Goal: Task Accomplishment & Management: Manage account settings

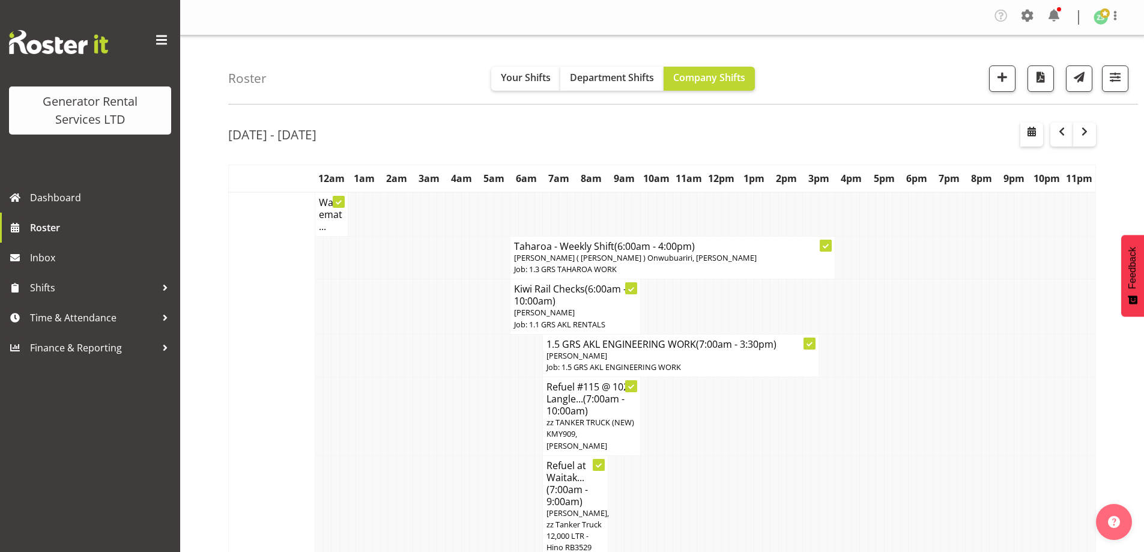
scroll to position [1664, 0]
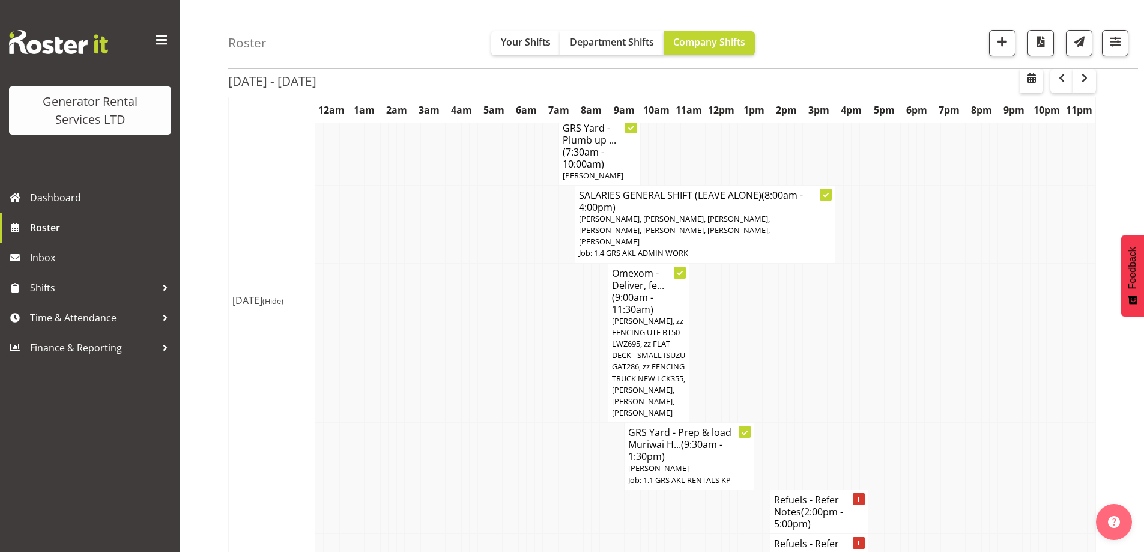
click at [411, 533] on td at bounding box center [409, 555] width 8 height 44
click at [478, 423] on td at bounding box center [482, 456] width 8 height 67
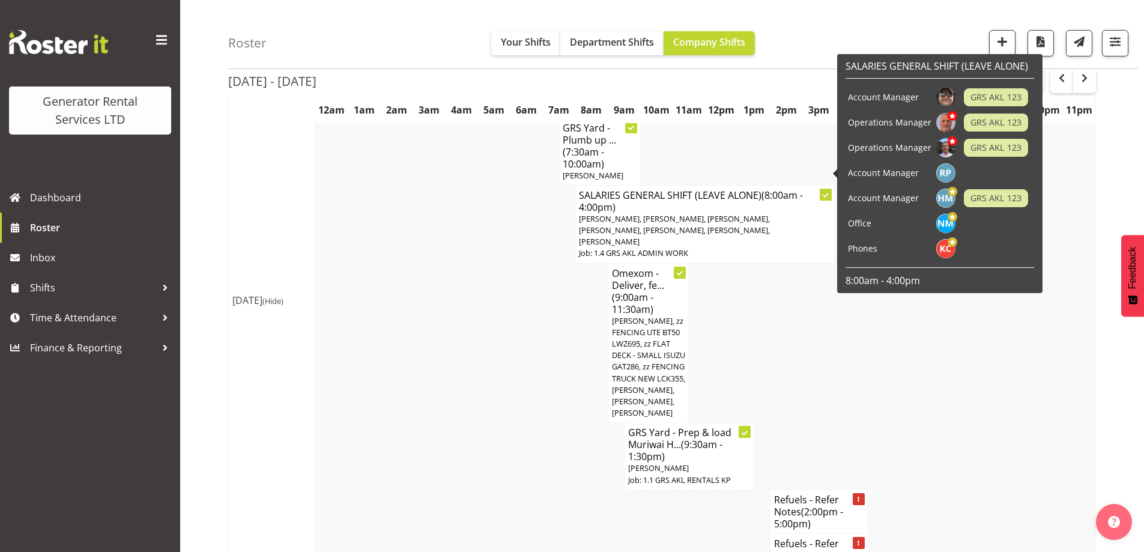
click at [435, 533] on td at bounding box center [433, 555] width 8 height 44
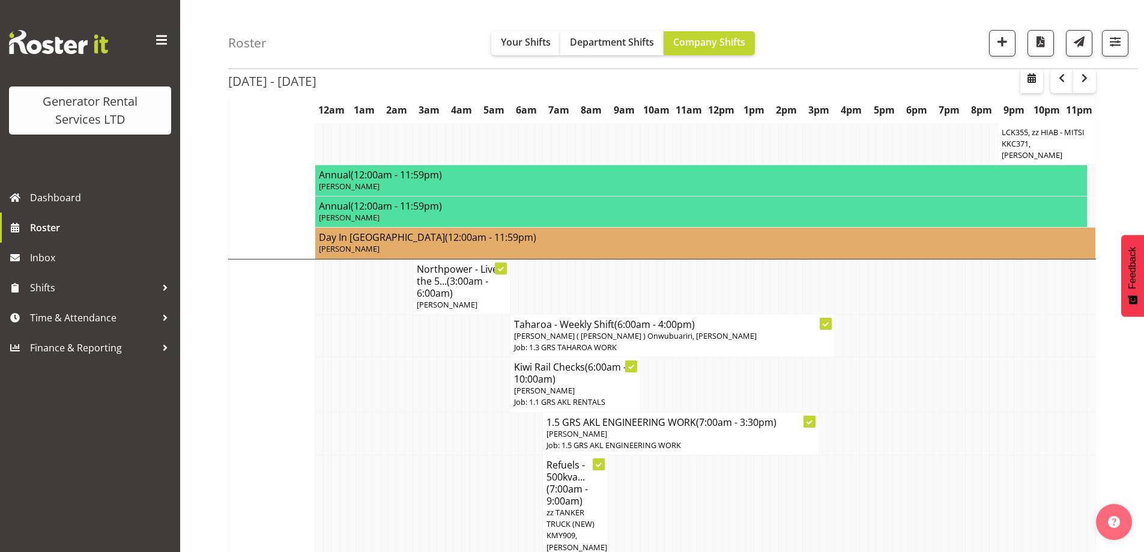
scroll to position [1243, 0]
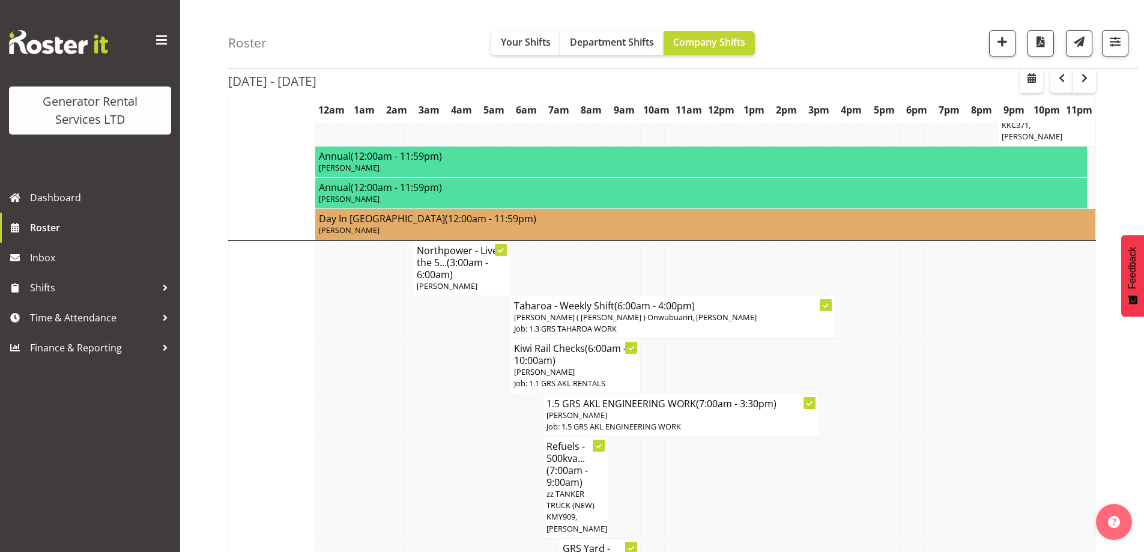
click at [451, 436] on td at bounding box center [449, 487] width 8 height 102
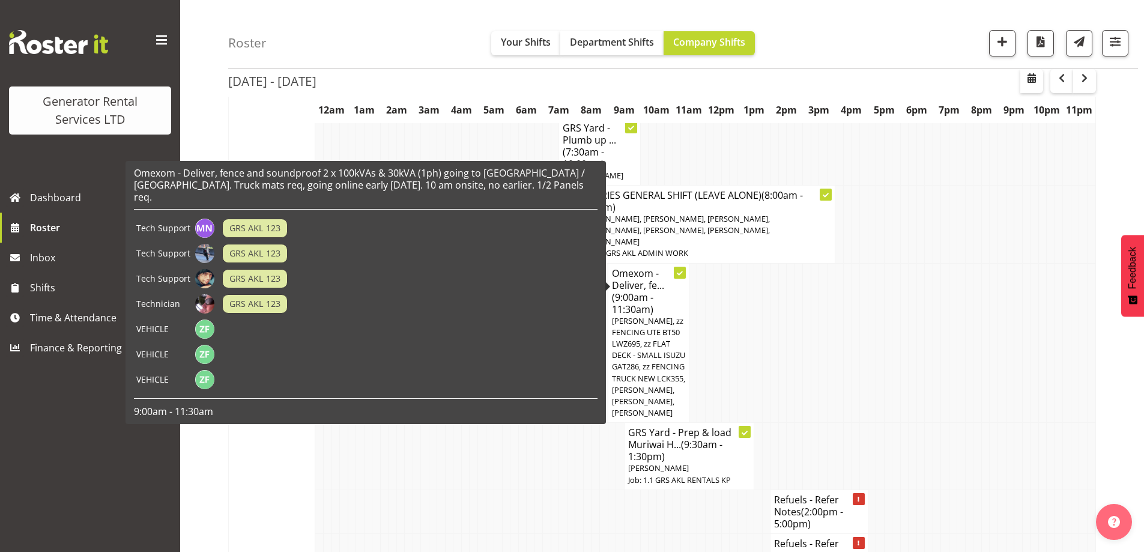
scroll to position [1604, 0]
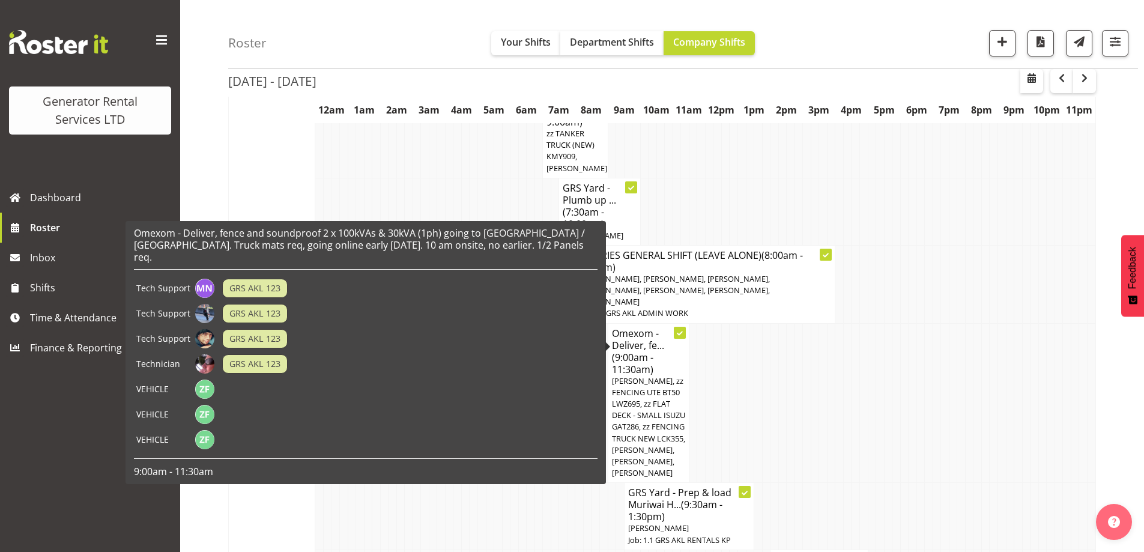
click at [651, 375] on span "Caleb Phillips, zz FENCING UTE BT50 LWZ695, zz FLAT DECK - SMALL ISUZU GAT286, …" at bounding box center [648, 426] width 73 height 103
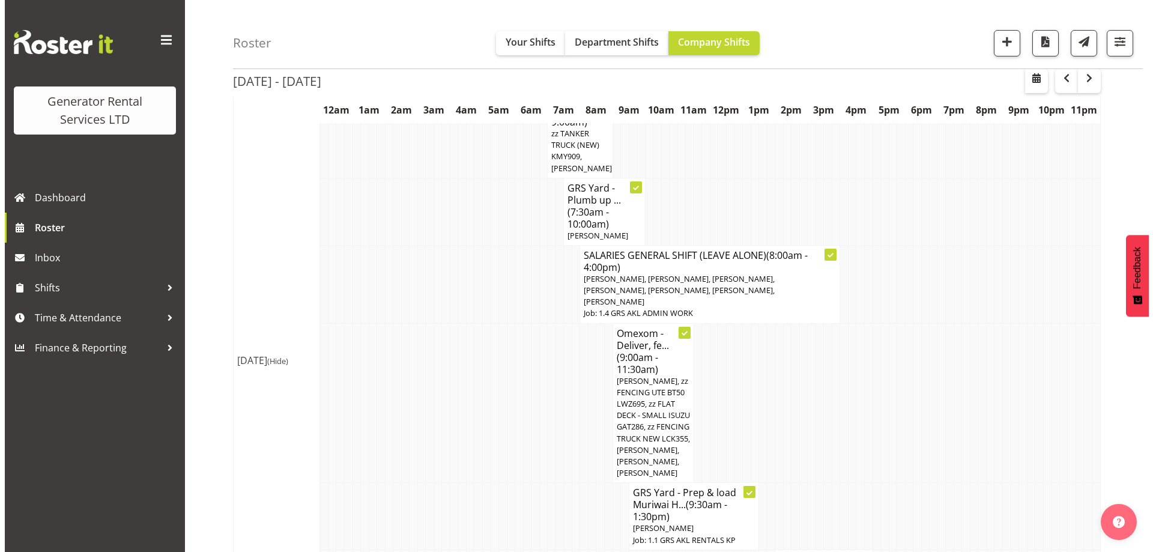
scroll to position [1592, 0]
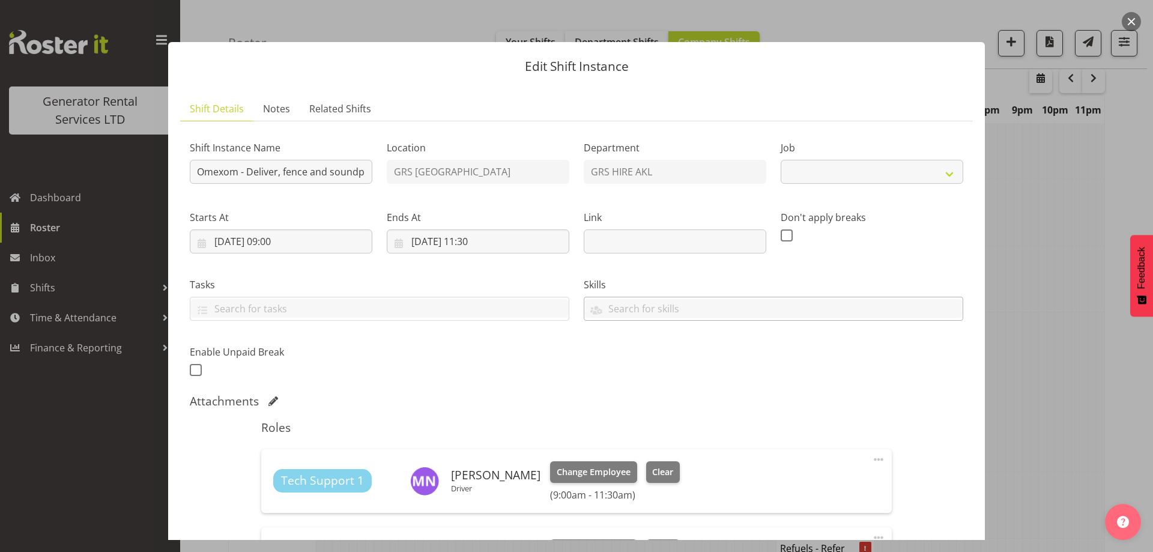
select select "7504"
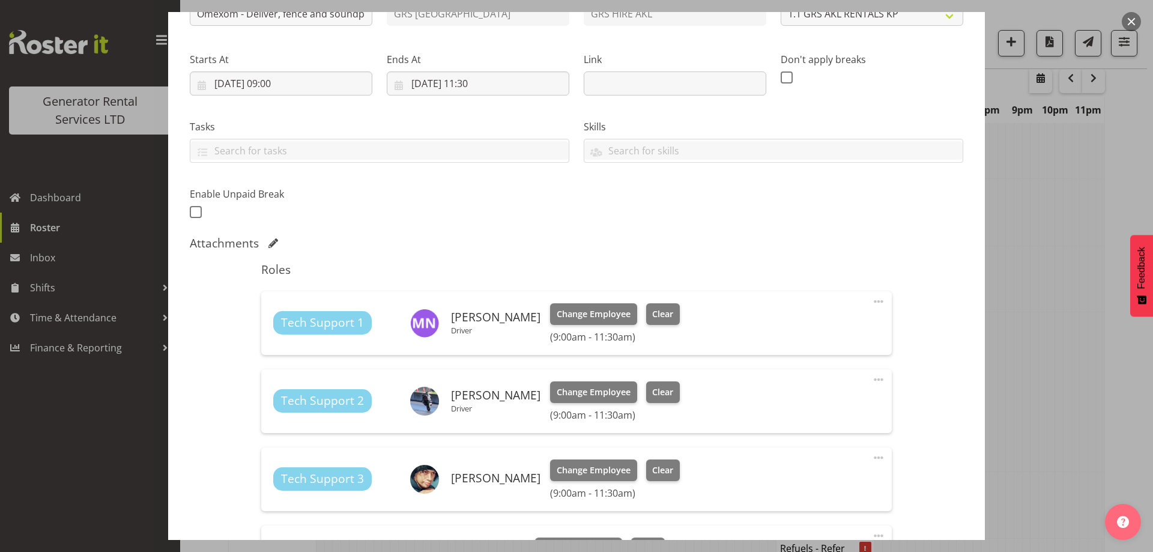
scroll to position [300, 0]
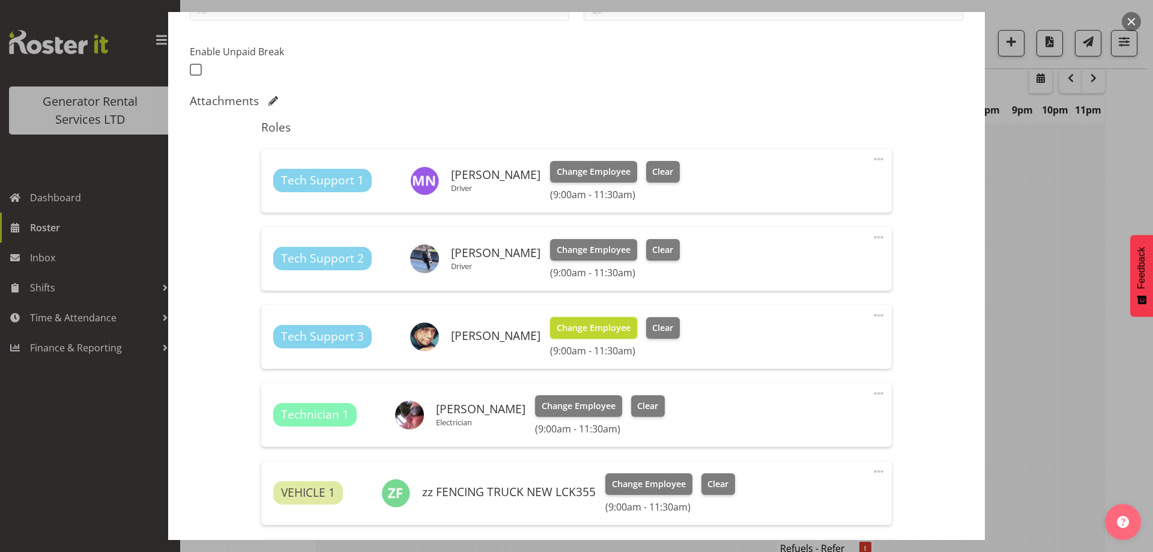
click at [582, 333] on span "Change Employee" at bounding box center [594, 327] width 74 height 13
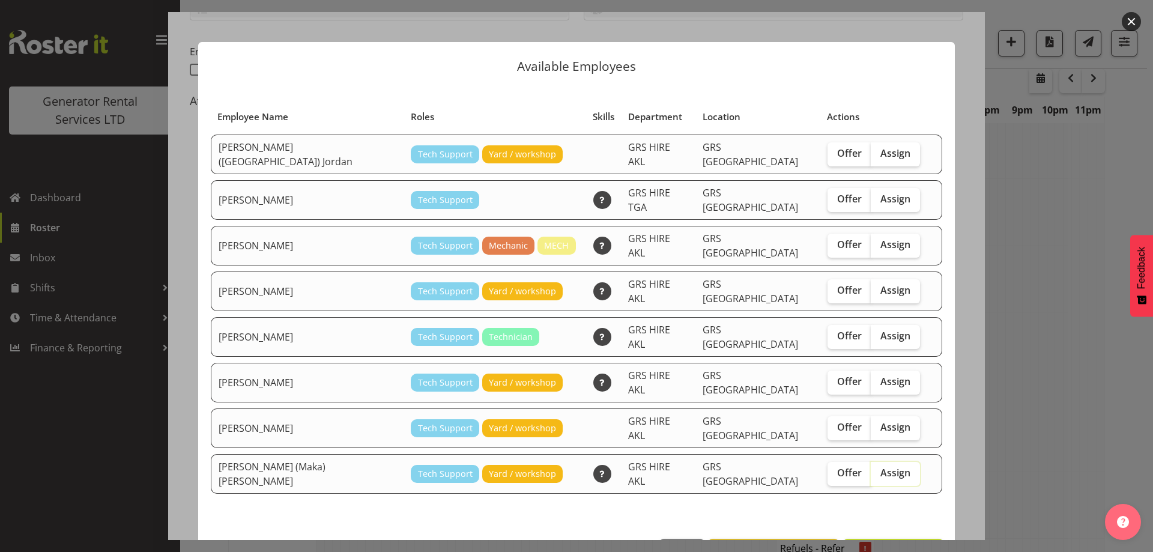
click at [871, 469] on input "Assign" at bounding box center [875, 473] width 8 height 8
checkbox input "true"
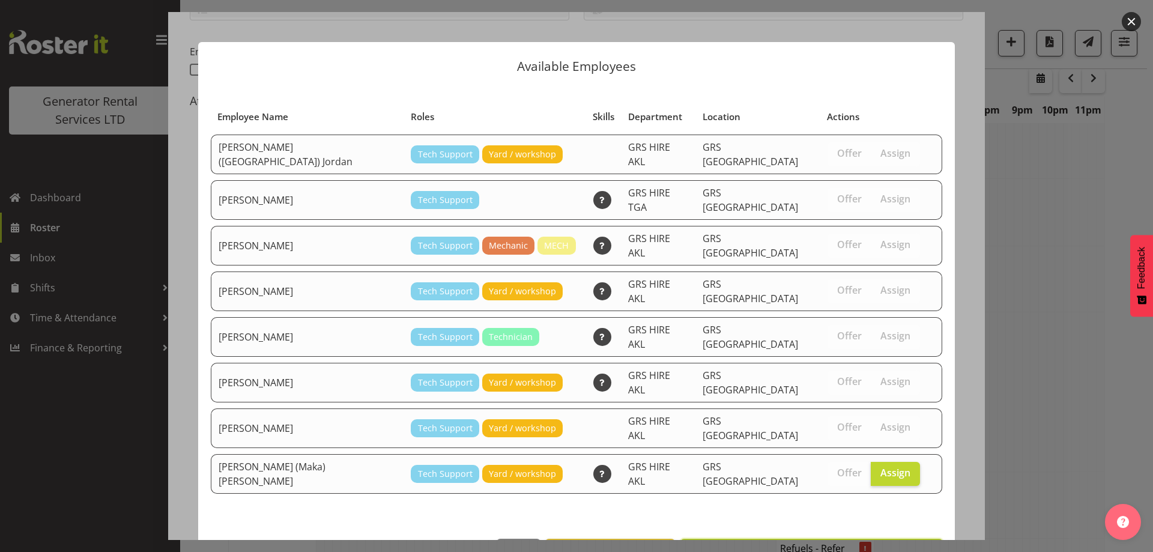
click at [879, 545] on span "Assign Sione (Maka) Fifita" at bounding box center [811, 552] width 247 height 14
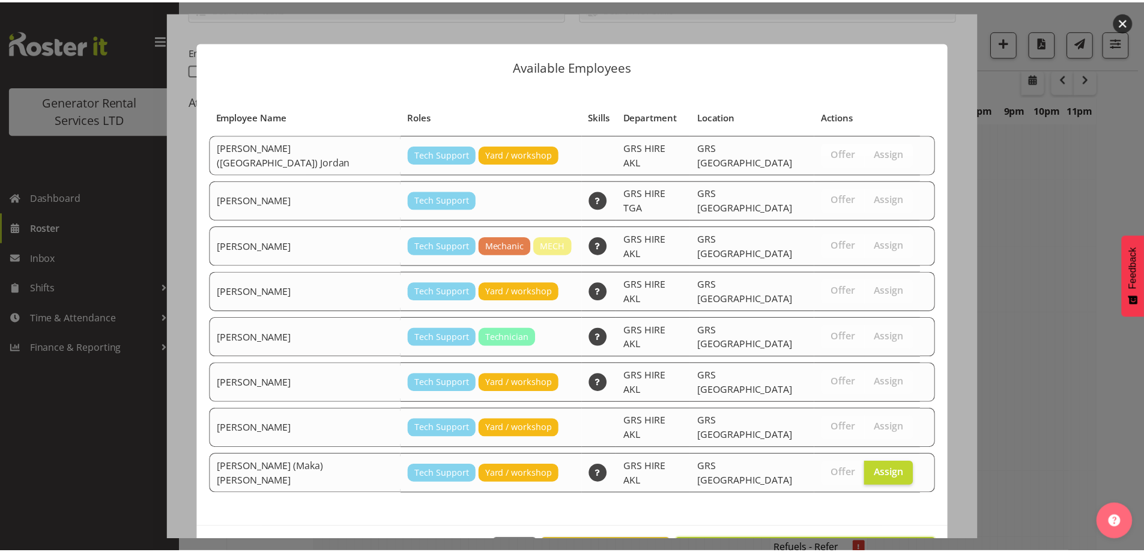
scroll to position [1604, 0]
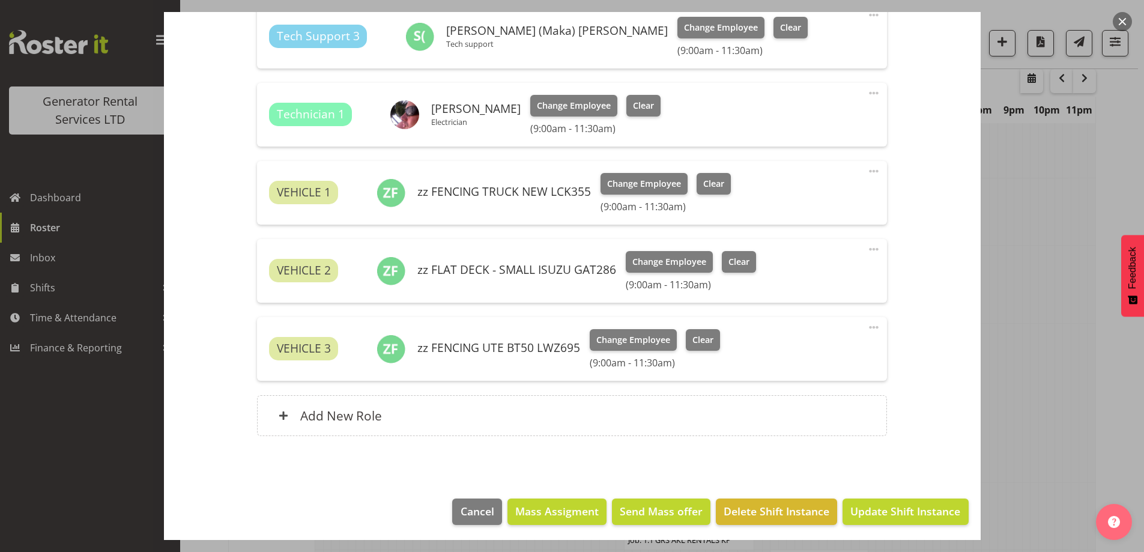
click at [946, 526] on footer "Cancel Mass Assigment Send Mass offer Delete Shift Instance Update Shift Instan…" at bounding box center [572, 515] width 817 height 56
click at [917, 511] on span "Update Shift Instance" at bounding box center [906, 511] width 110 height 16
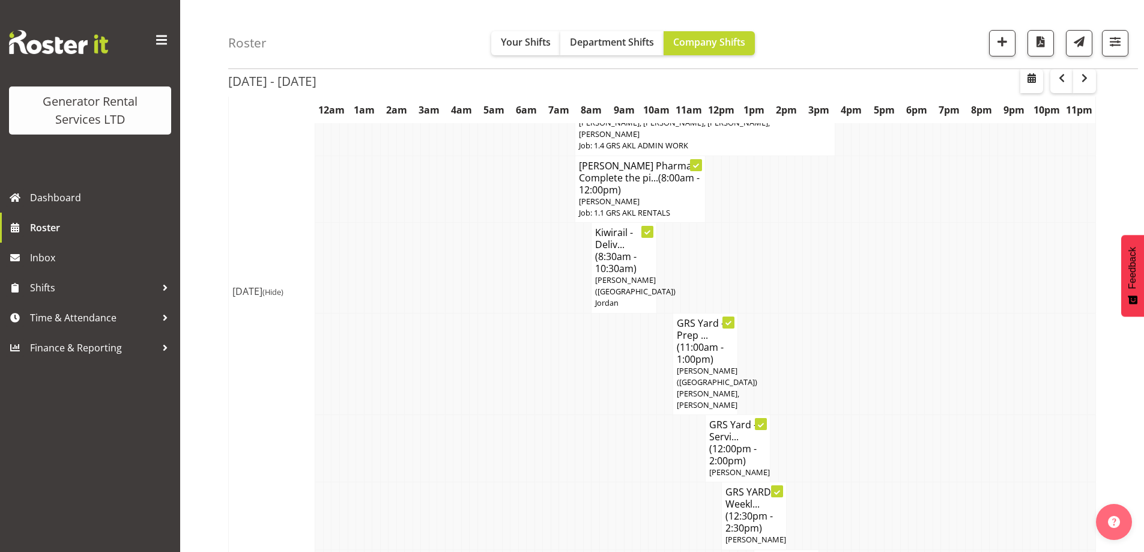
scroll to position [583, 0]
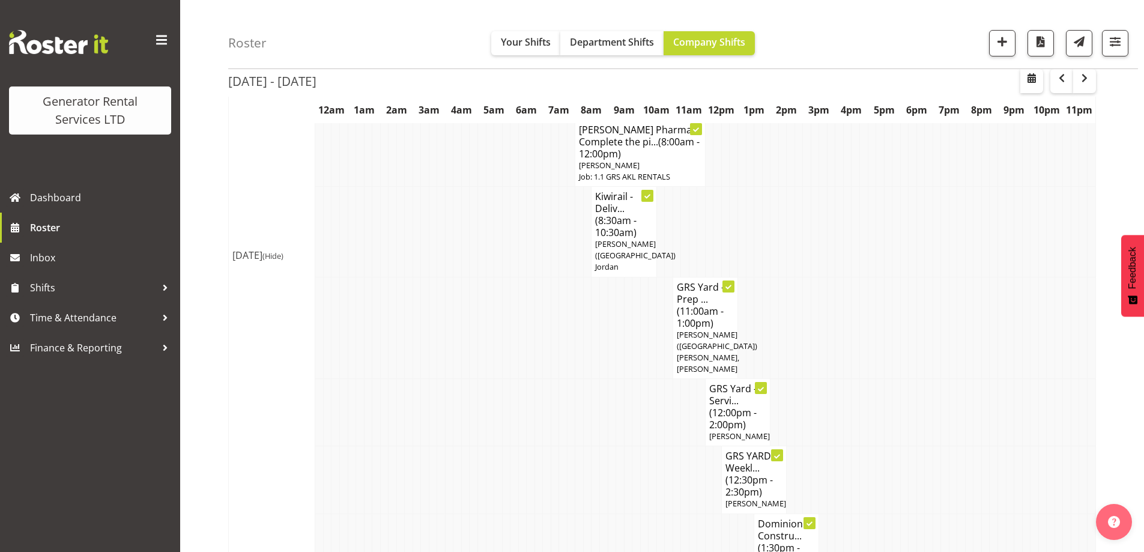
click at [588, 379] on td at bounding box center [587, 412] width 8 height 67
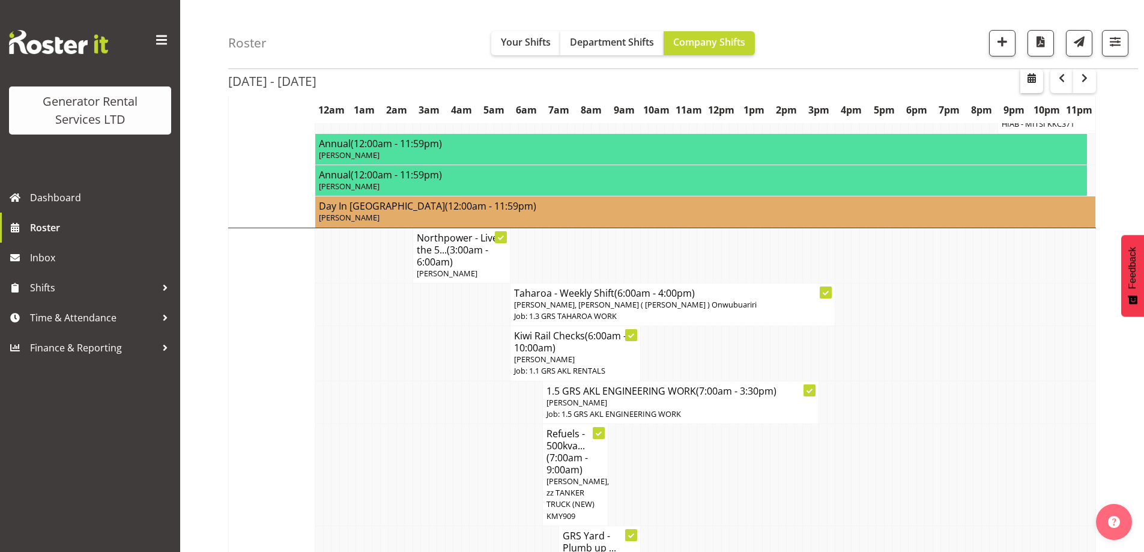
scroll to position [1243, 0]
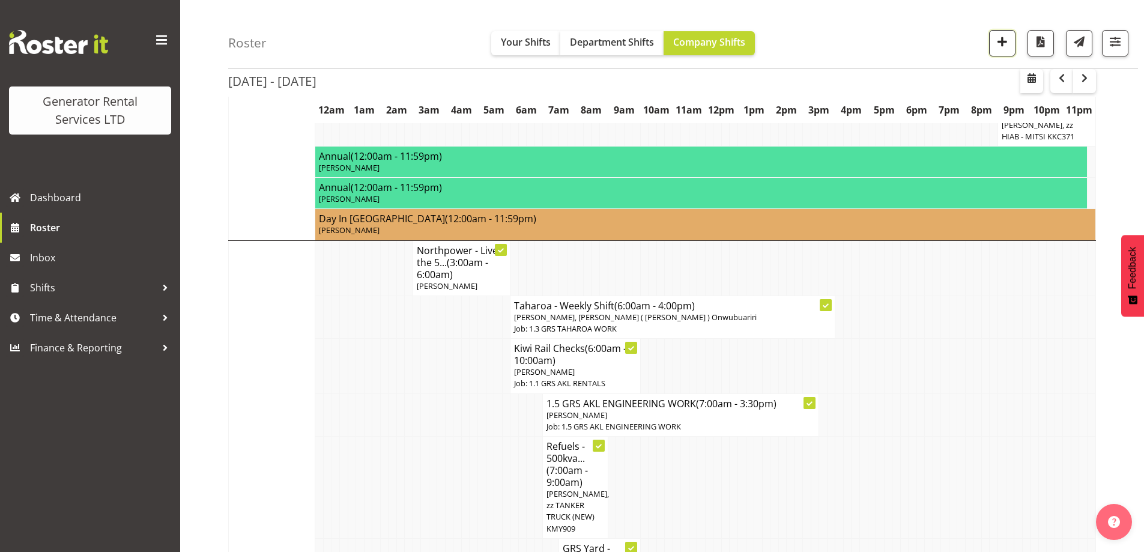
click at [998, 47] on span "button" at bounding box center [1003, 42] width 16 height 16
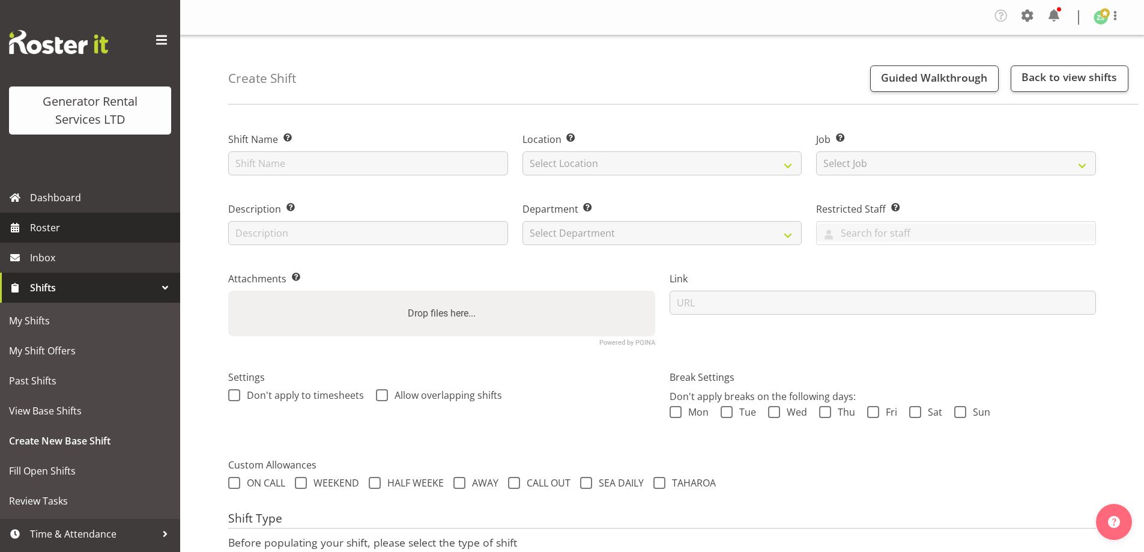
click at [84, 230] on span "Roster" at bounding box center [102, 228] width 144 height 18
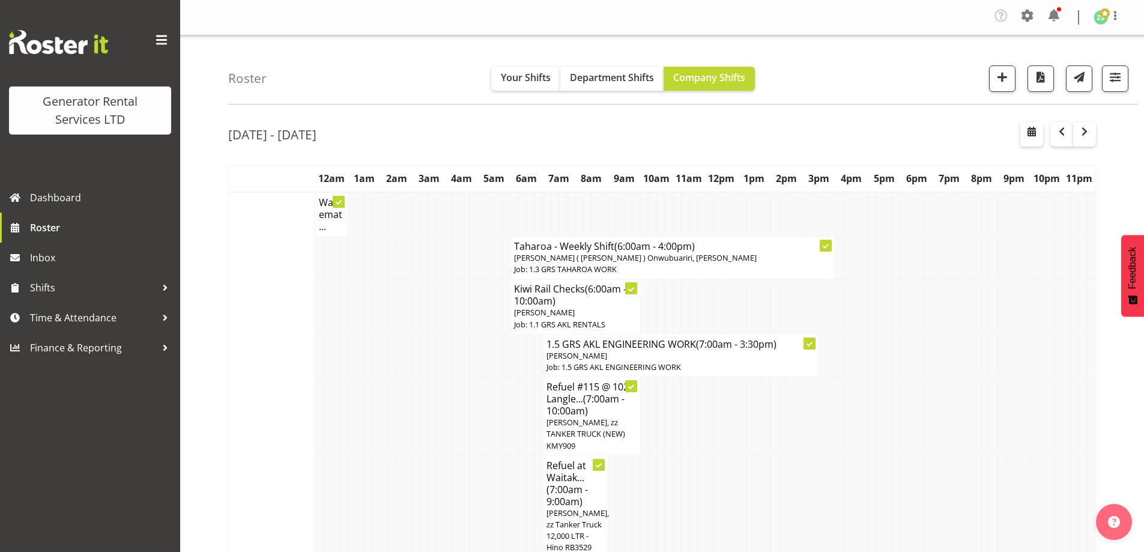
click at [508, 344] on td at bounding box center [506, 355] width 8 height 43
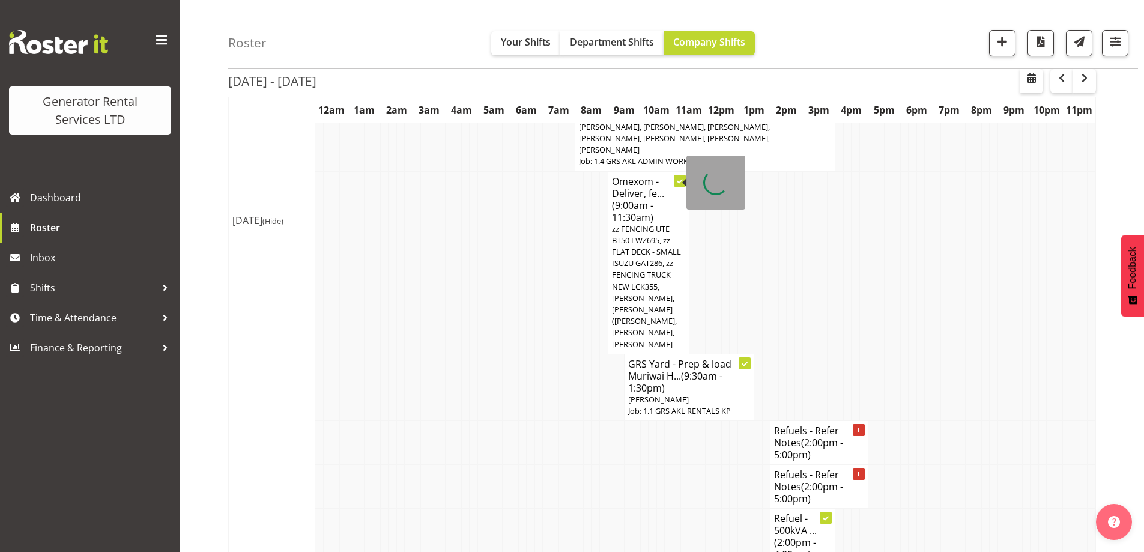
scroll to position [1802, 0]
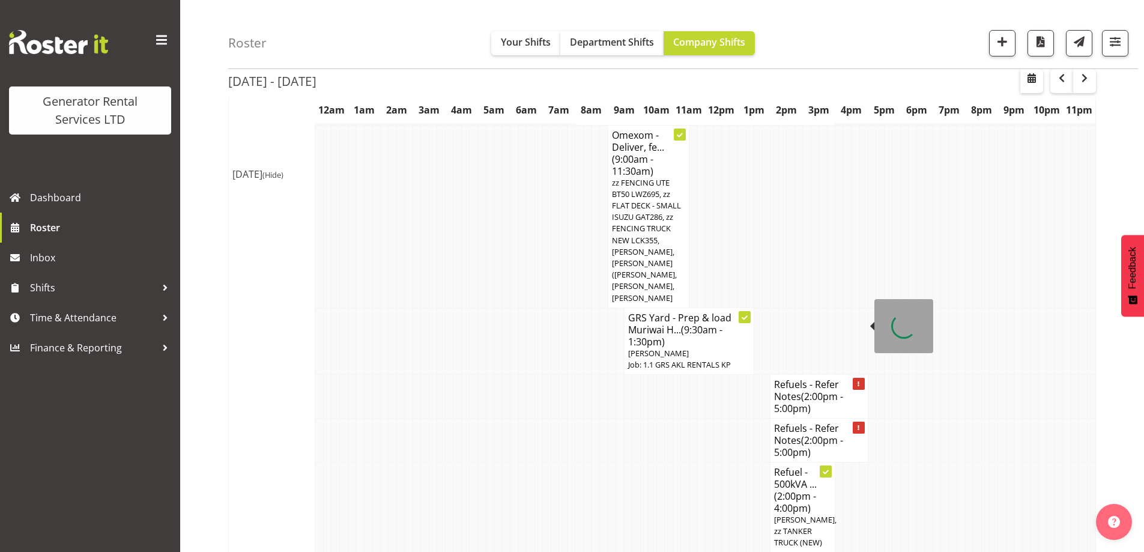
click at [811, 434] on span "(2:00pm - 5:00pm)" at bounding box center [808, 446] width 69 height 25
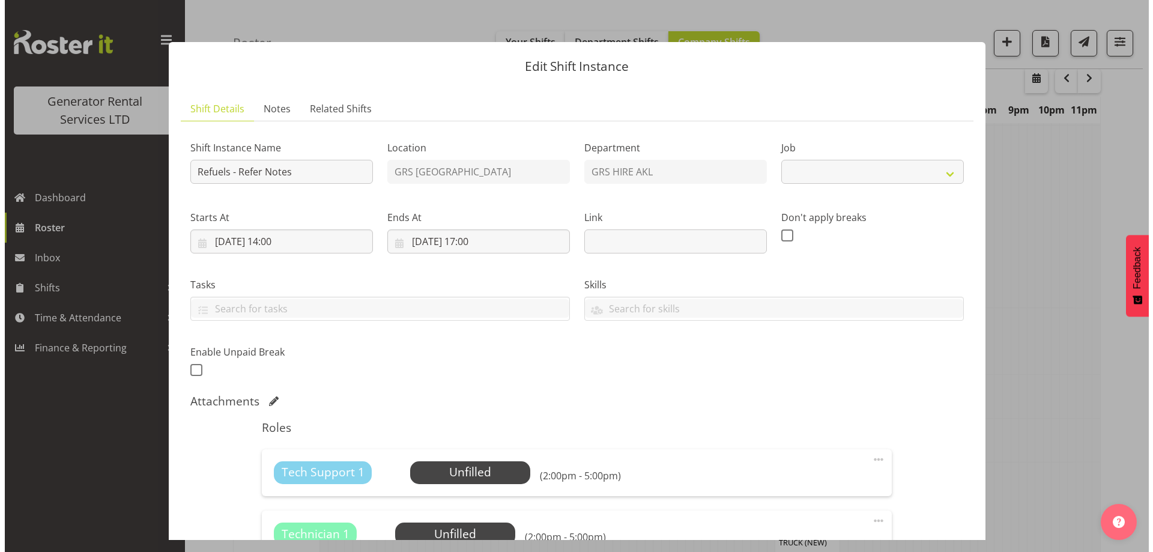
scroll to position [1790, 0]
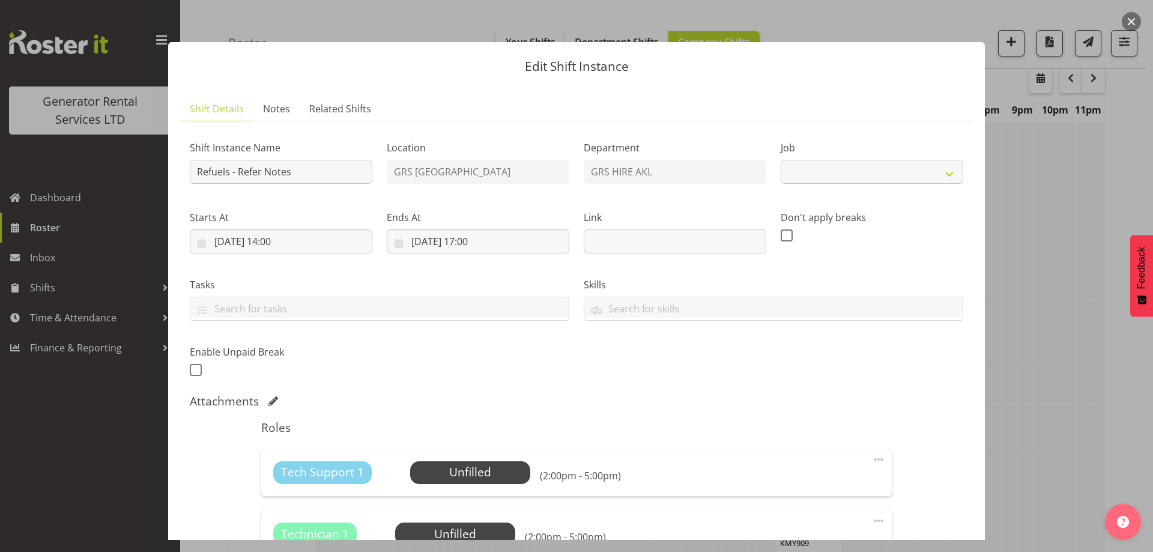
select select "9"
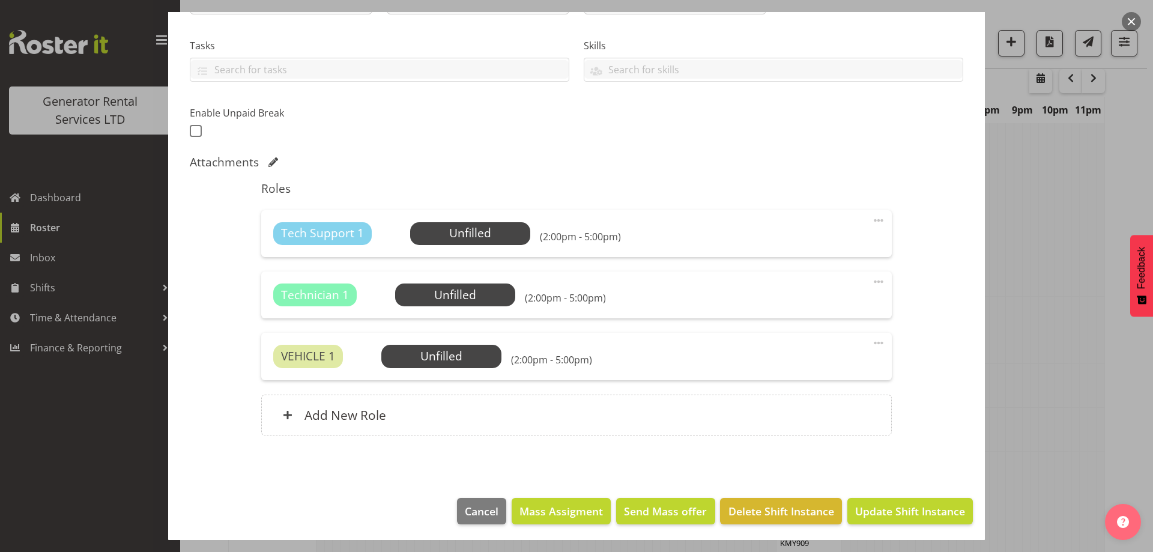
scroll to position [240, 0]
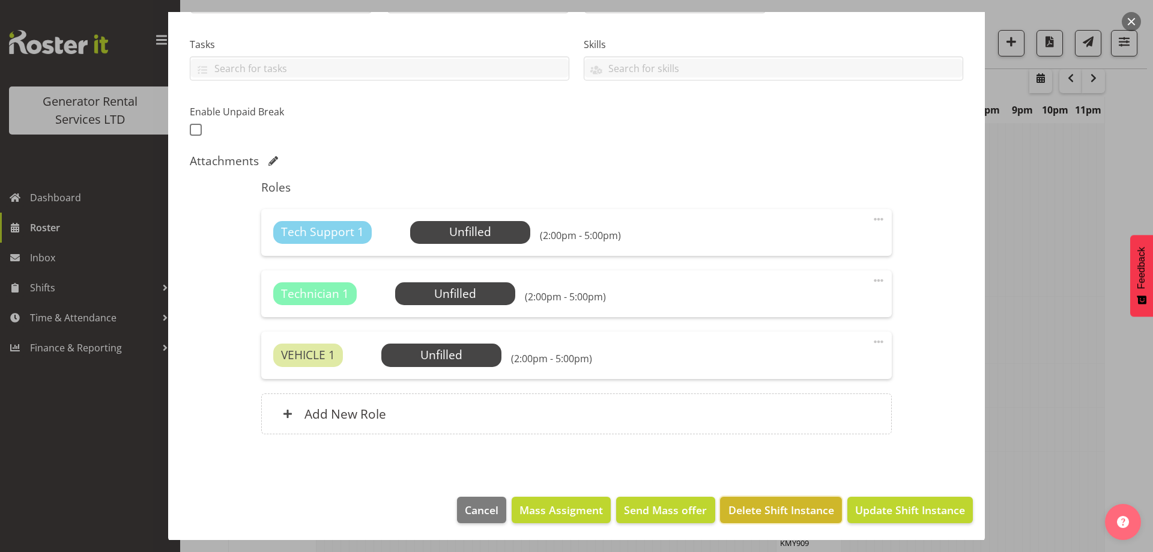
click at [769, 502] on span "Delete Shift Instance" at bounding box center [782, 510] width 106 height 16
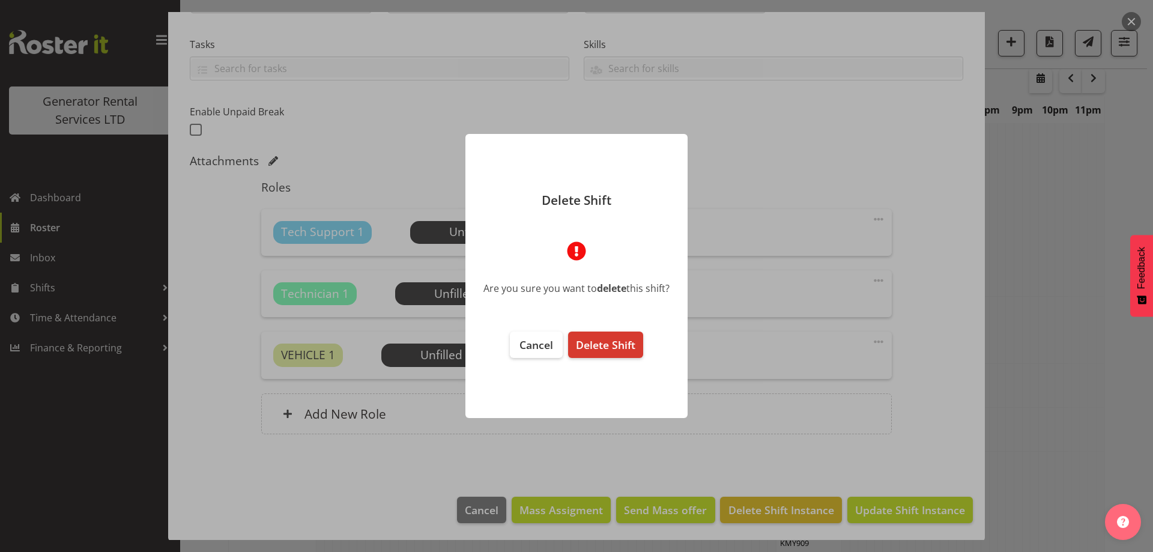
click at [594, 329] on footer "Cancel Delete Shift" at bounding box center [577, 369] width 222 height 99
click at [627, 343] on span "Delete Shift" at bounding box center [605, 345] width 59 height 14
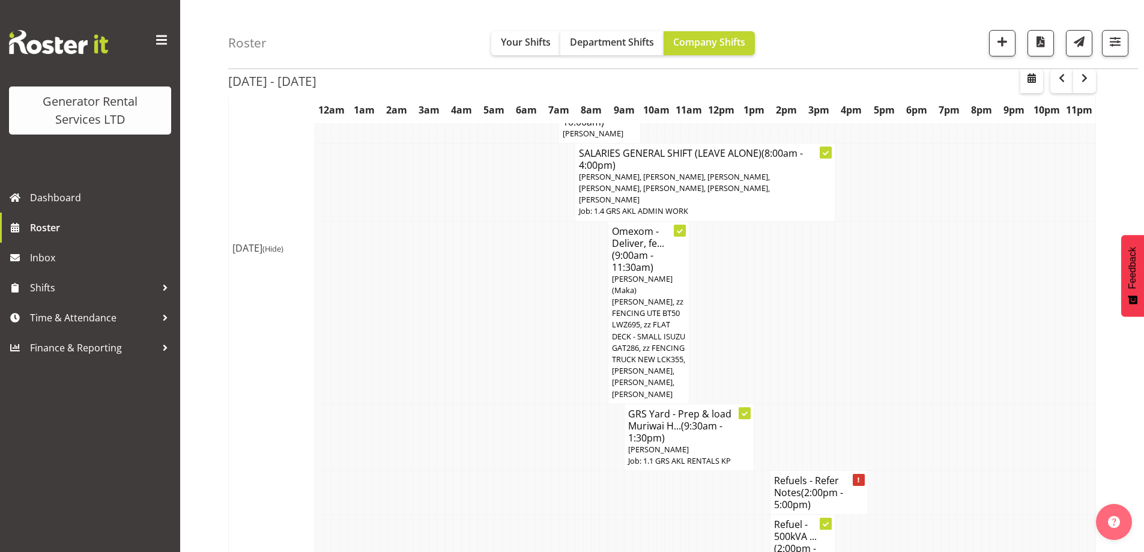
scroll to position [1682, 0]
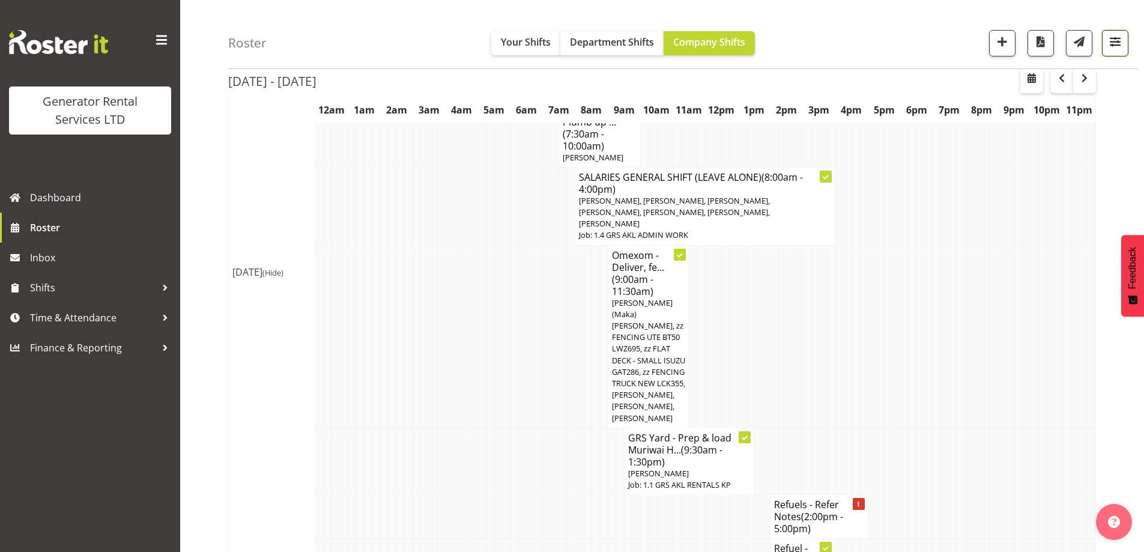
drag, startPoint x: 1112, startPoint y: 43, endPoint x: 1044, endPoint y: 138, distance: 116.2
click at [1112, 44] on span "button" at bounding box center [1116, 42] width 16 height 16
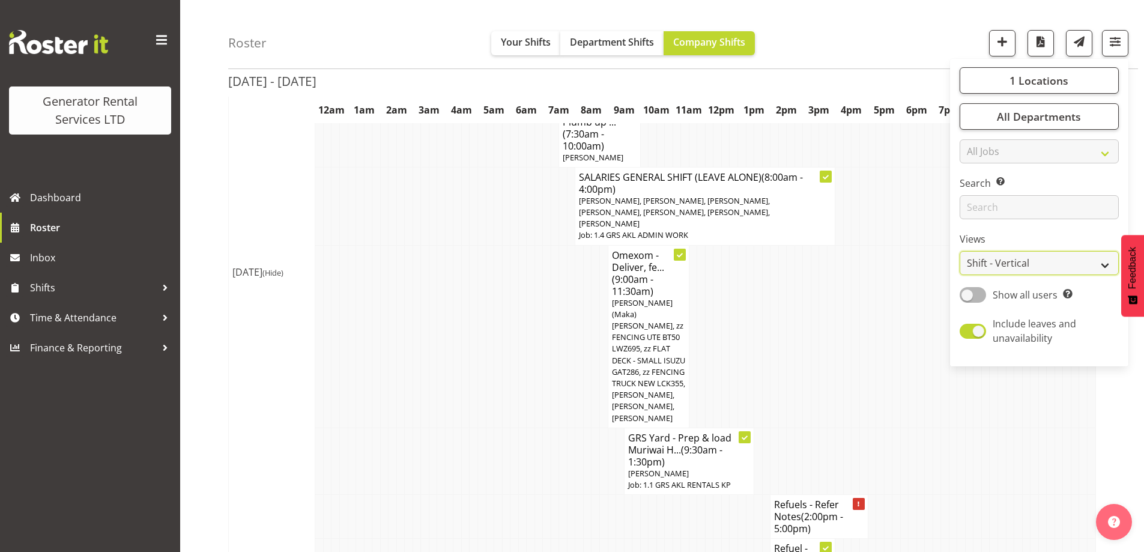
click at [1031, 266] on select "Staff Role Shift - Horizontal Shift - Vertical Staff - Location" at bounding box center [1039, 263] width 159 height 24
select select "role"
click at [961, 251] on select "Staff Role Shift - Horizontal Shift - Vertical Staff - Location" at bounding box center [1039, 263] width 159 height 24
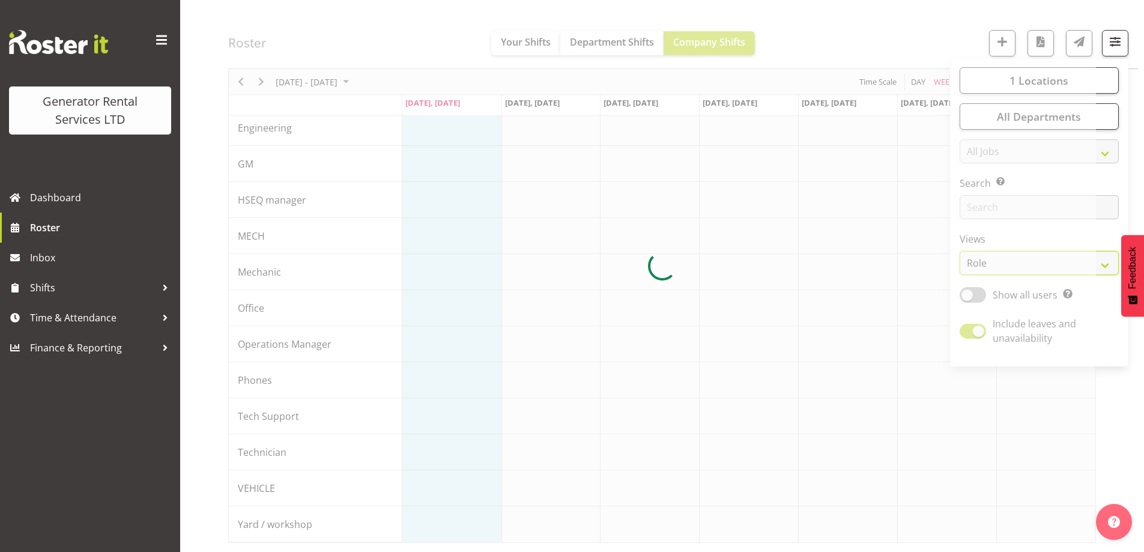
scroll to position [134, 0]
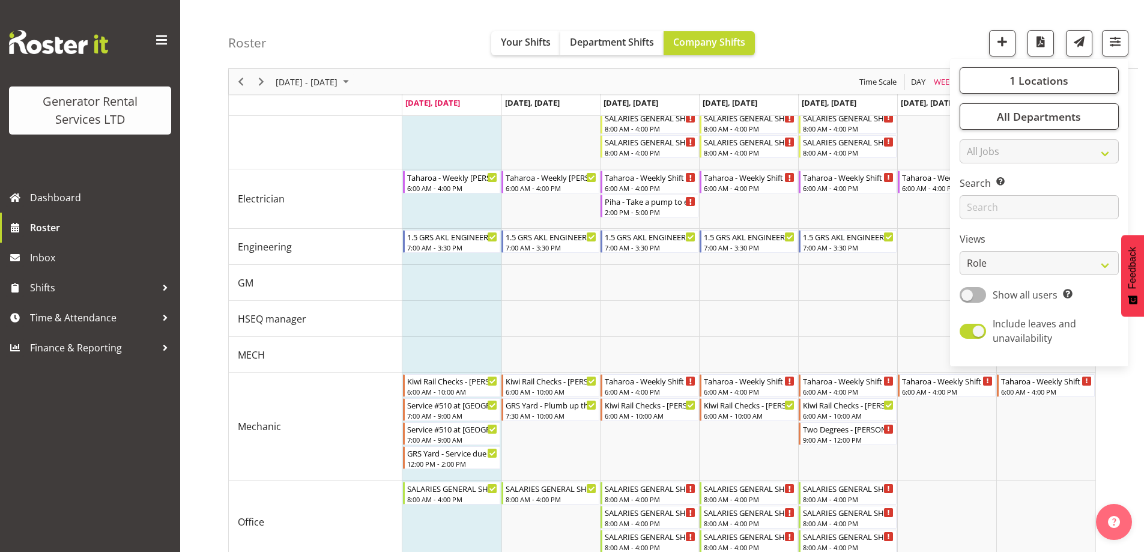
scroll to position [922, 0]
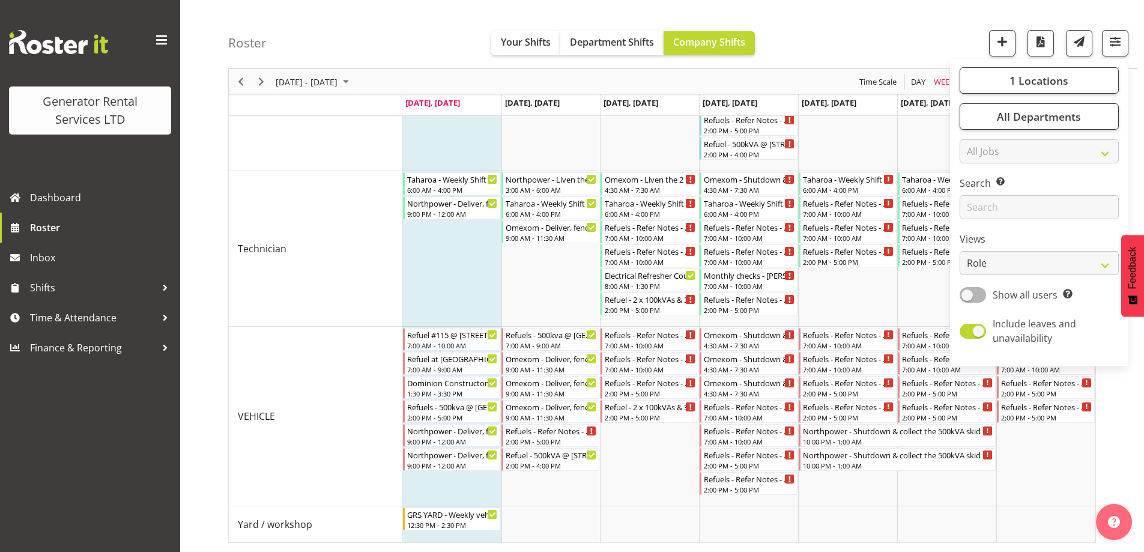
drag, startPoint x: 867, startPoint y: 35, endPoint x: 874, endPoint y: 50, distance: 16.4
click at [867, 35] on div "Roster Your Shifts Department Shifts Company Shifts 1 Locations Clear GRS Auckl…" at bounding box center [683, 34] width 910 height 69
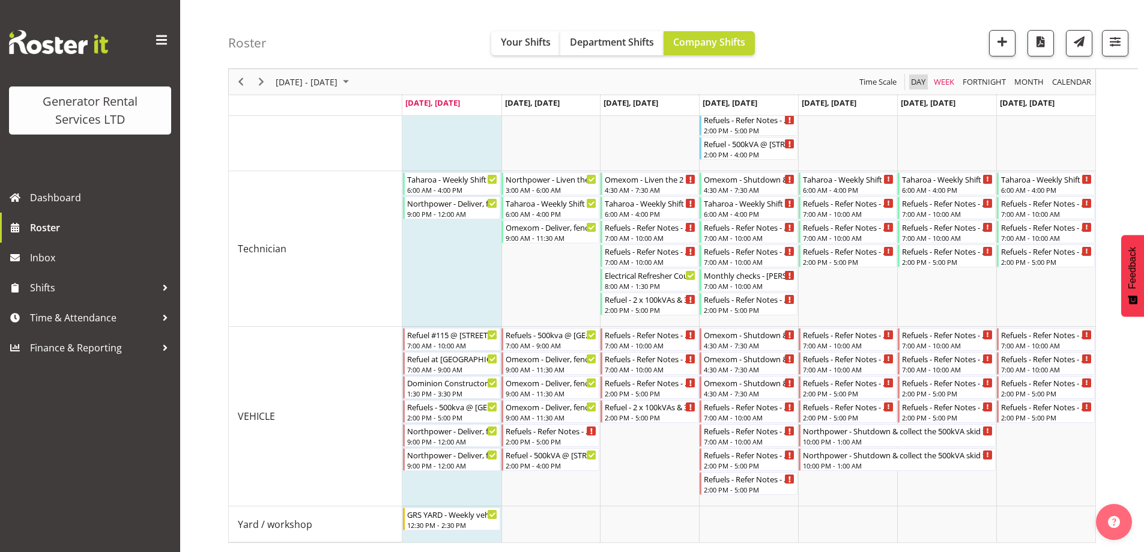
click at [919, 85] on span "Day" at bounding box center [918, 81] width 17 height 15
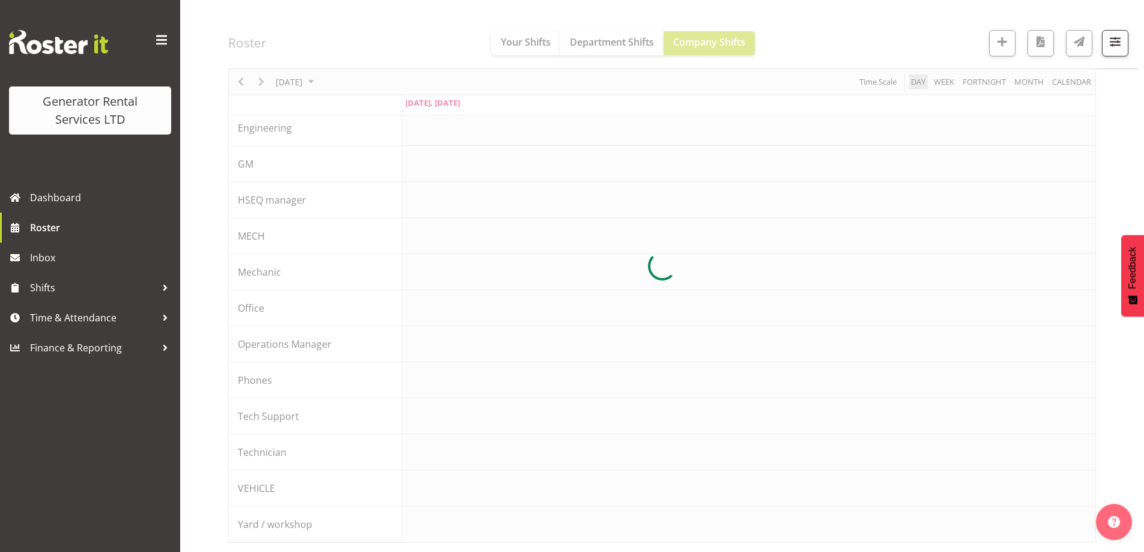
scroll to position [134, 0]
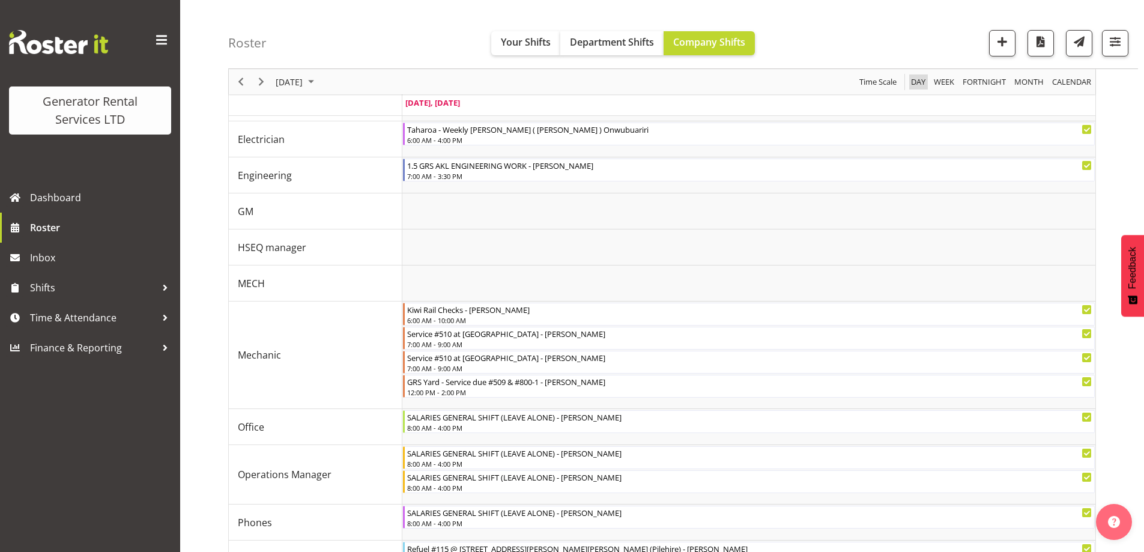
scroll to position [611, 0]
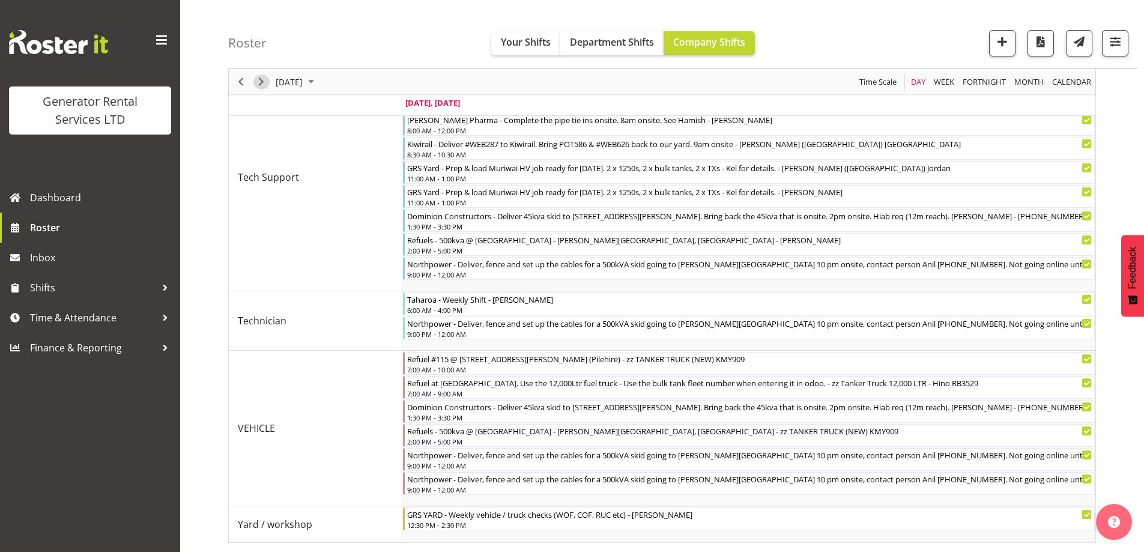
click at [264, 81] on span "Next" at bounding box center [261, 81] width 14 height 15
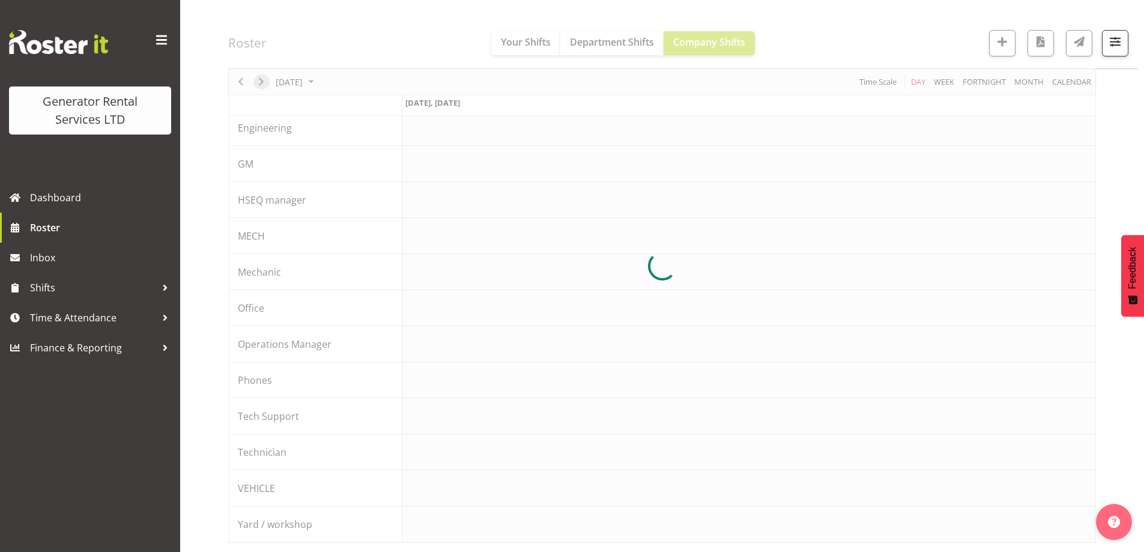
scroll to position [539, 0]
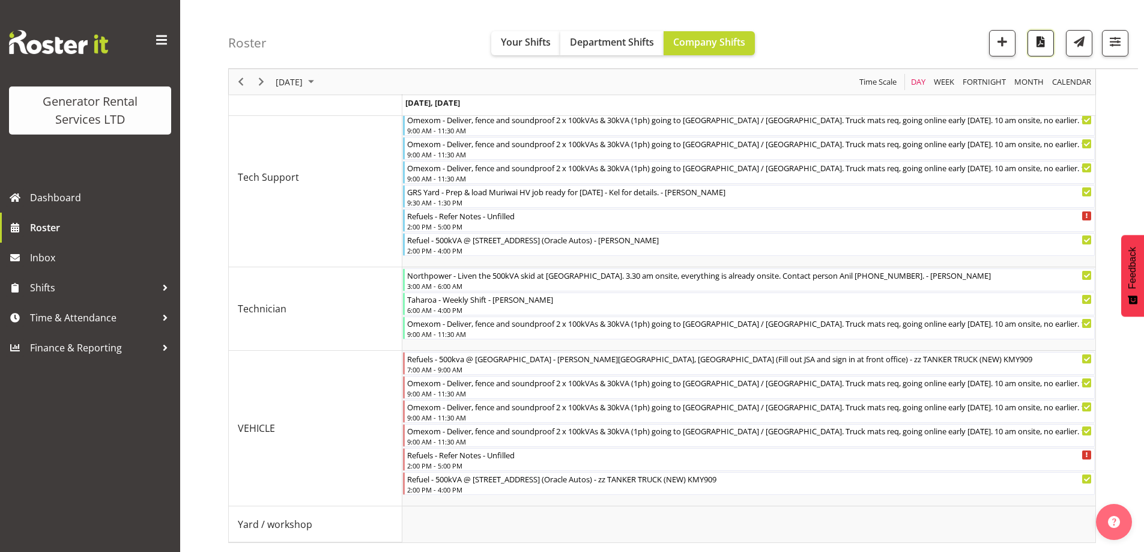
click at [1049, 44] on button "button" at bounding box center [1041, 43] width 26 height 26
click at [89, 234] on span "Roster" at bounding box center [102, 228] width 144 height 18
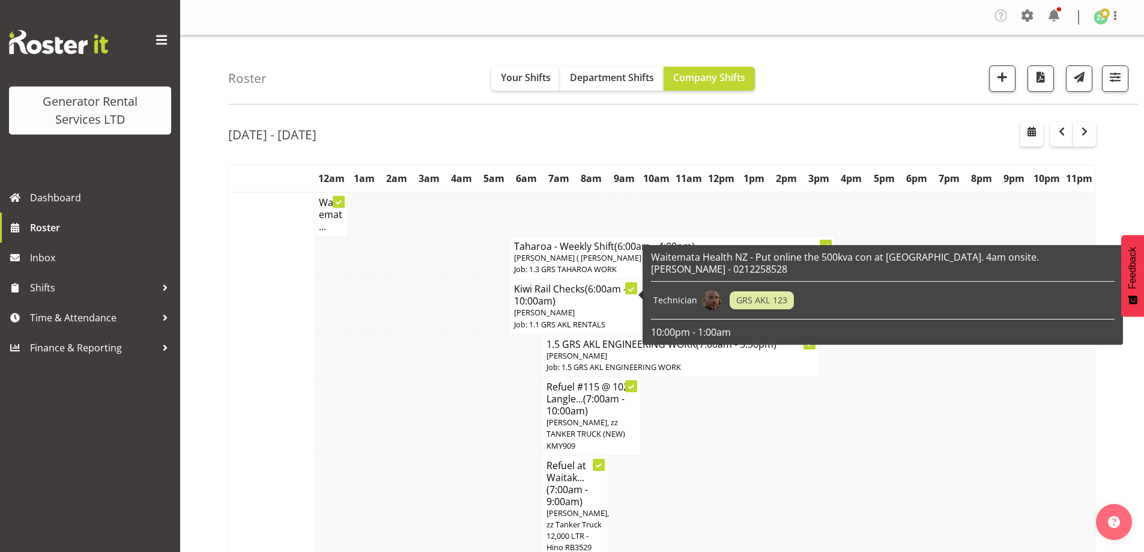
drag, startPoint x: 393, startPoint y: 430, endPoint x: 404, endPoint y: 416, distance: 17.7
click at [393, 430] on td at bounding box center [393, 416] width 8 height 79
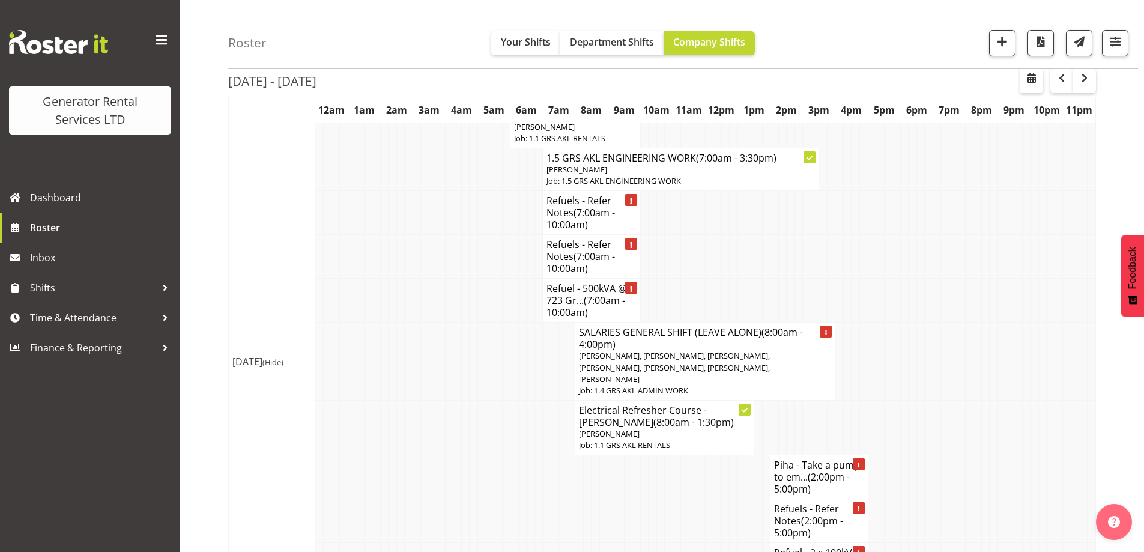
scroll to position [2583, 0]
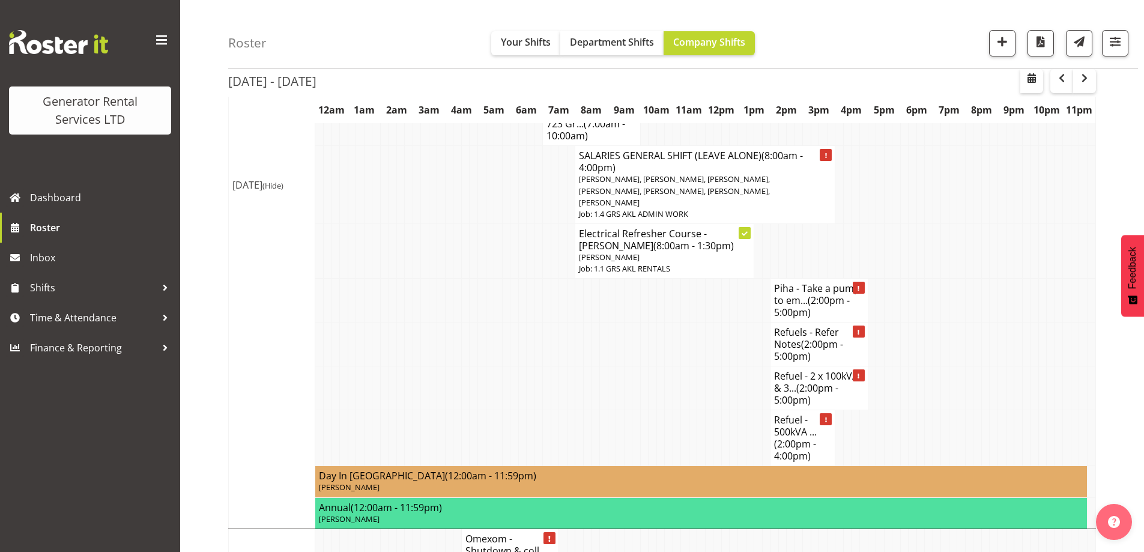
click at [496, 410] on td at bounding box center [498, 438] width 8 height 56
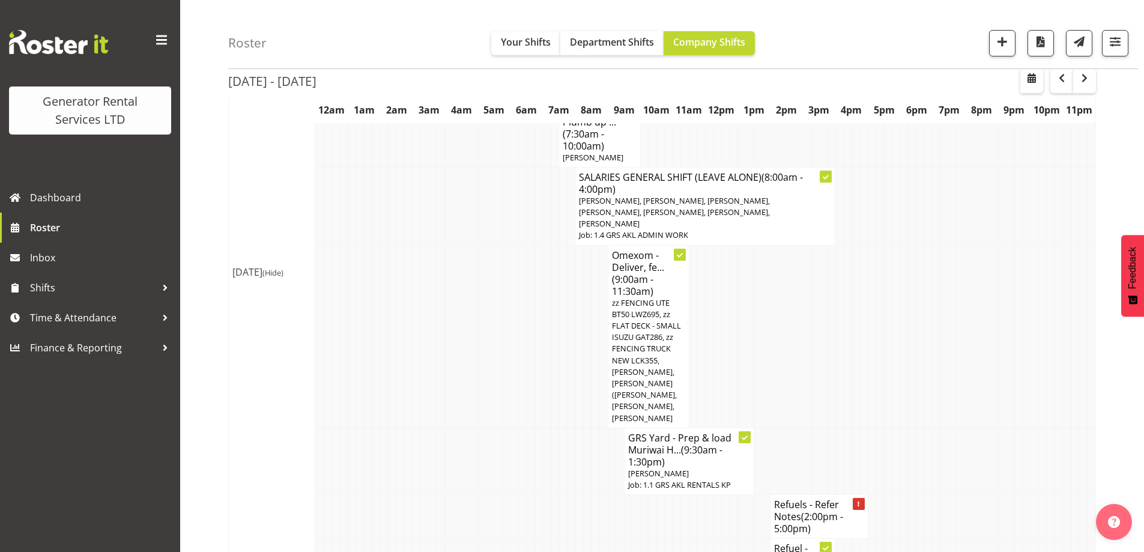
scroll to position [1742, 0]
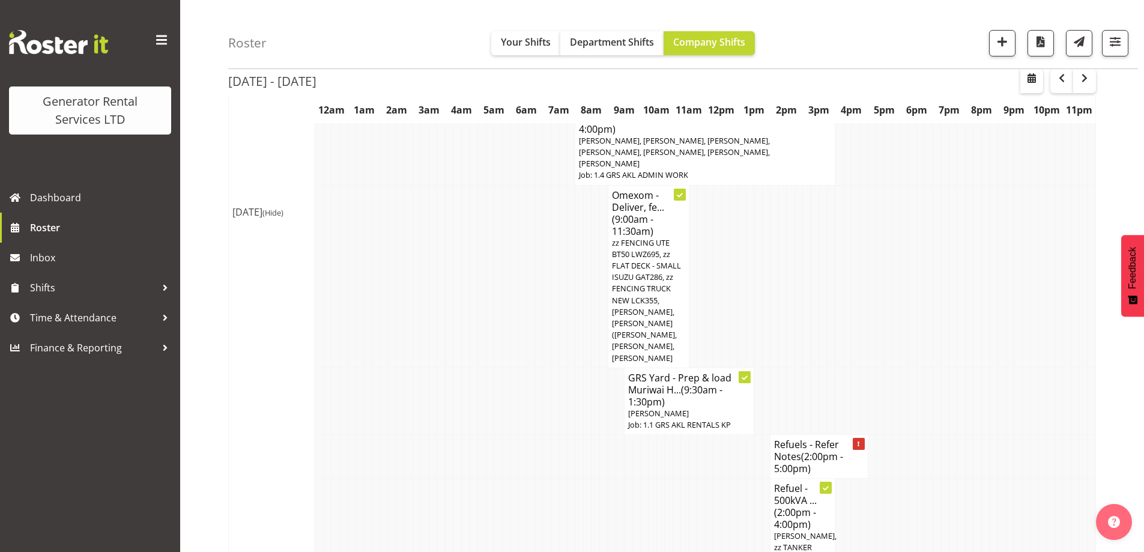
click at [419, 435] on td at bounding box center [417, 457] width 8 height 44
click at [455, 435] on td at bounding box center [458, 457] width 8 height 44
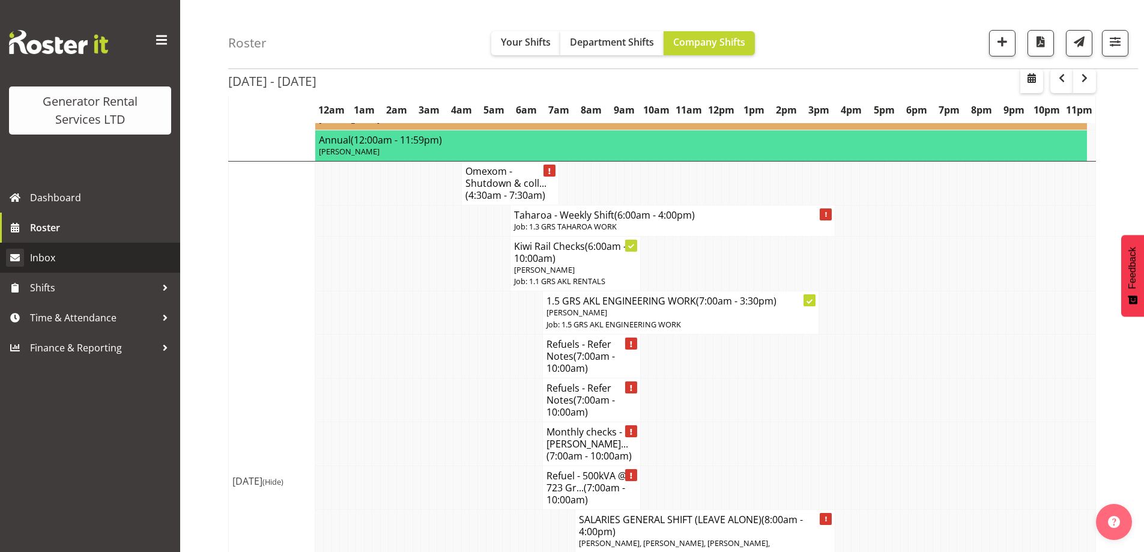
scroll to position [2763, 0]
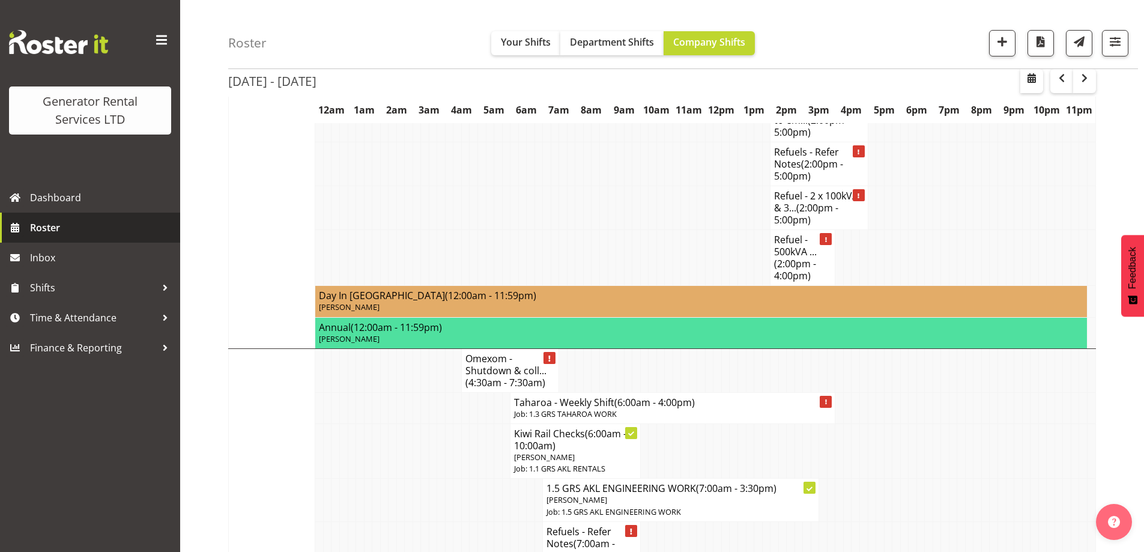
click at [84, 242] on link "Roster" at bounding box center [90, 228] width 180 height 30
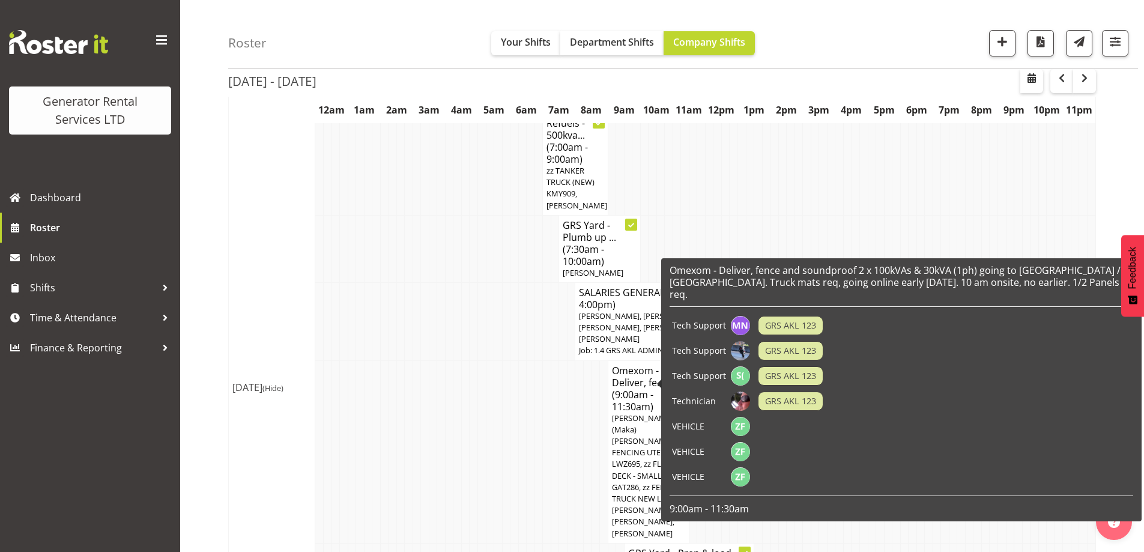
scroll to position [1682, 0]
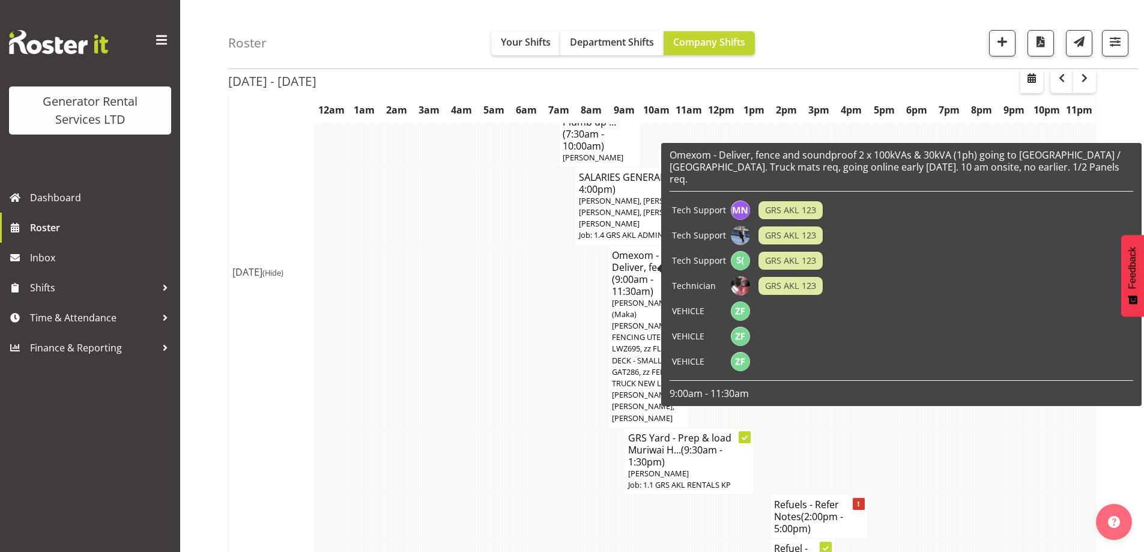
click at [327, 428] on td at bounding box center [327, 461] width 8 height 67
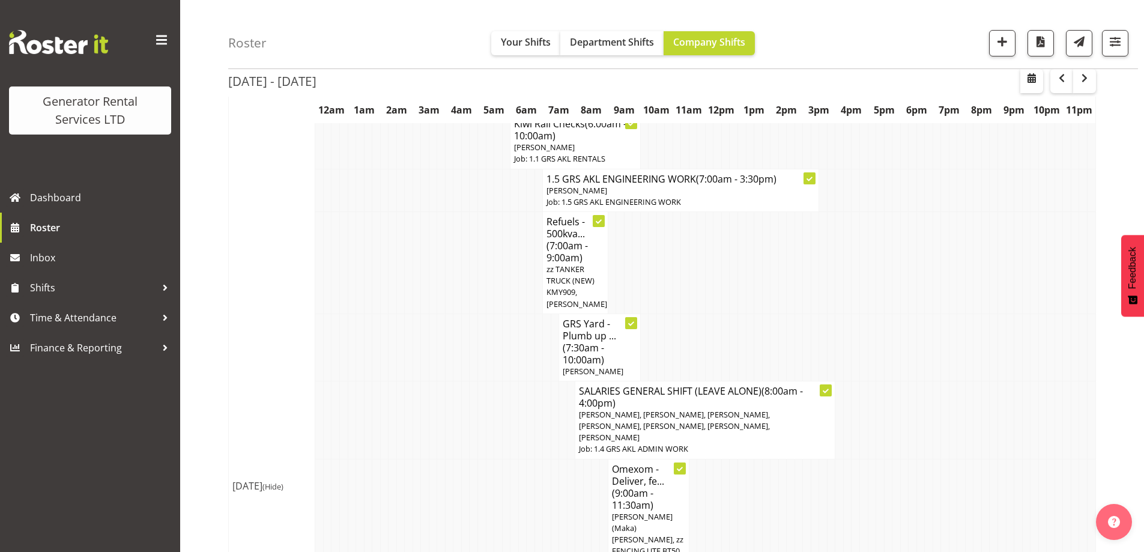
scroll to position [1322, 0]
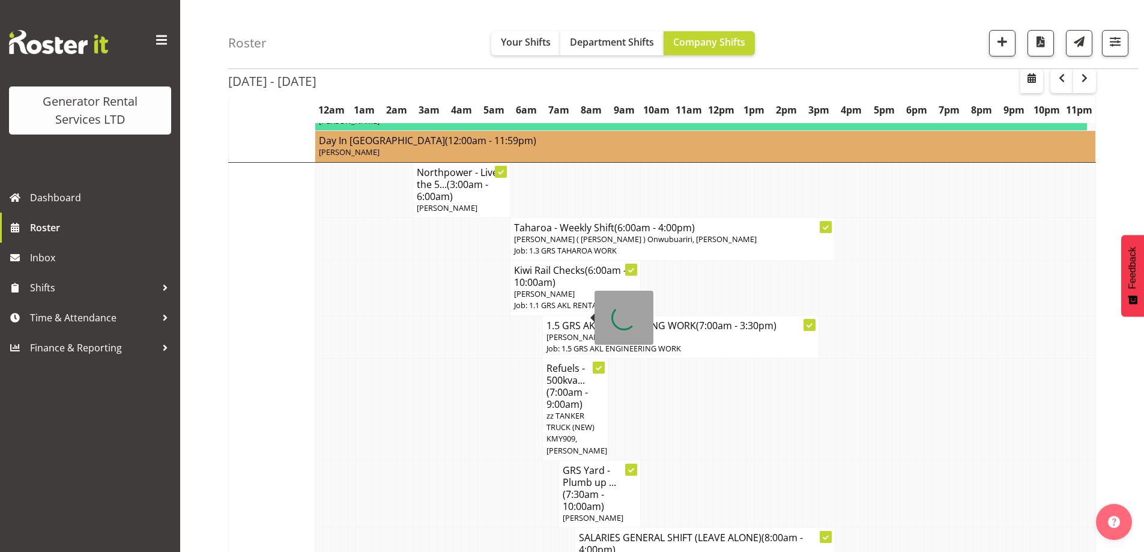
click at [488, 368] on td at bounding box center [490, 409] width 8 height 102
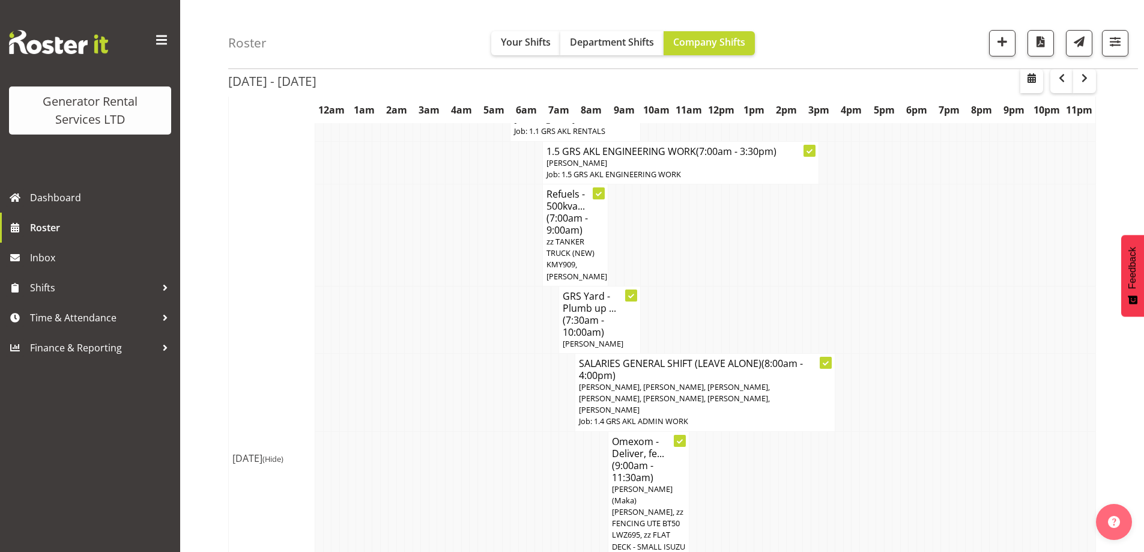
scroll to position [1682, 0]
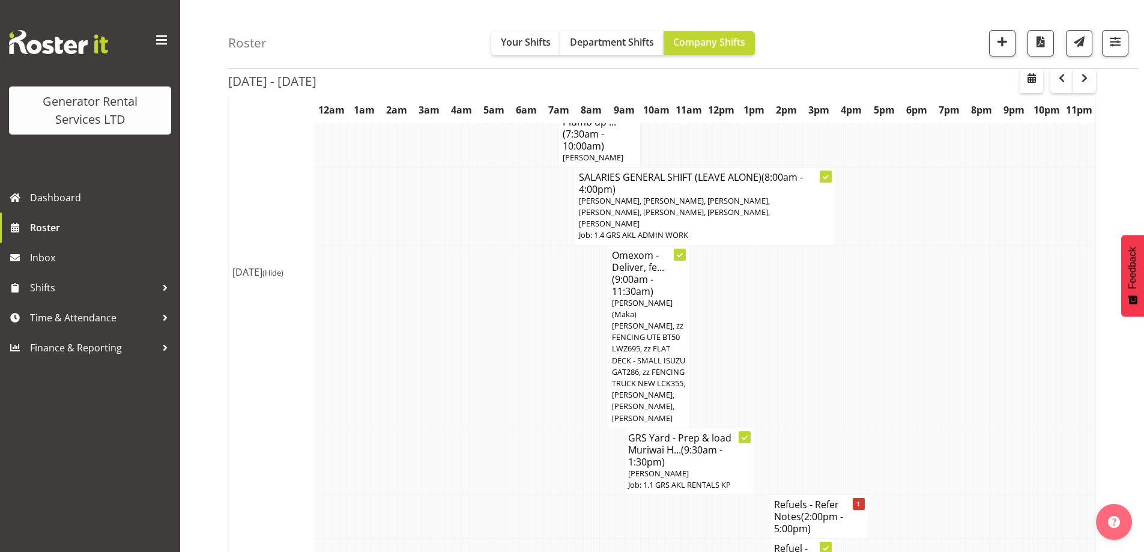
click at [624, 495] on td at bounding box center [628, 517] width 8 height 44
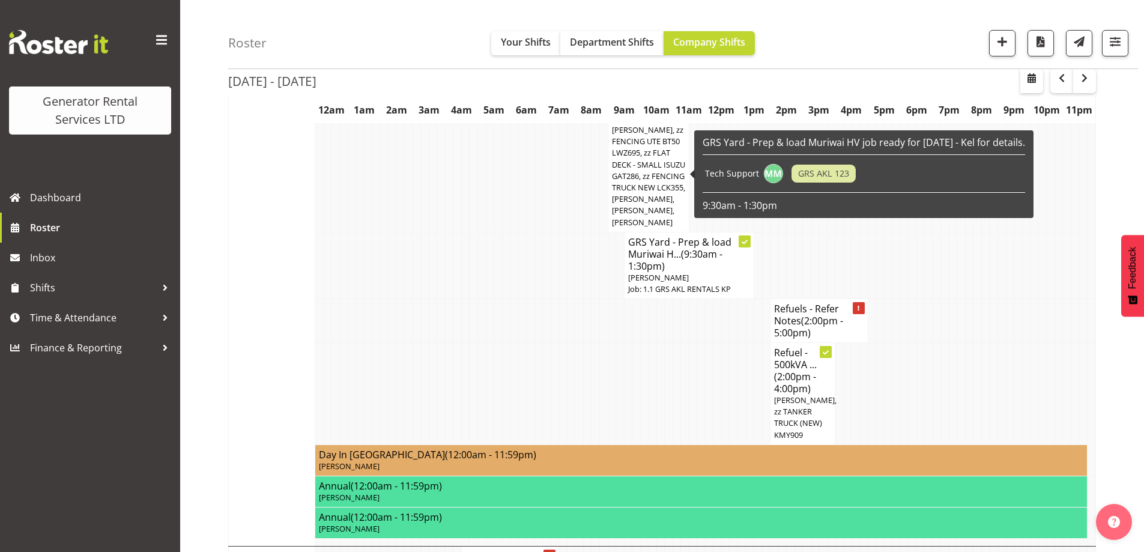
scroll to position [1922, 0]
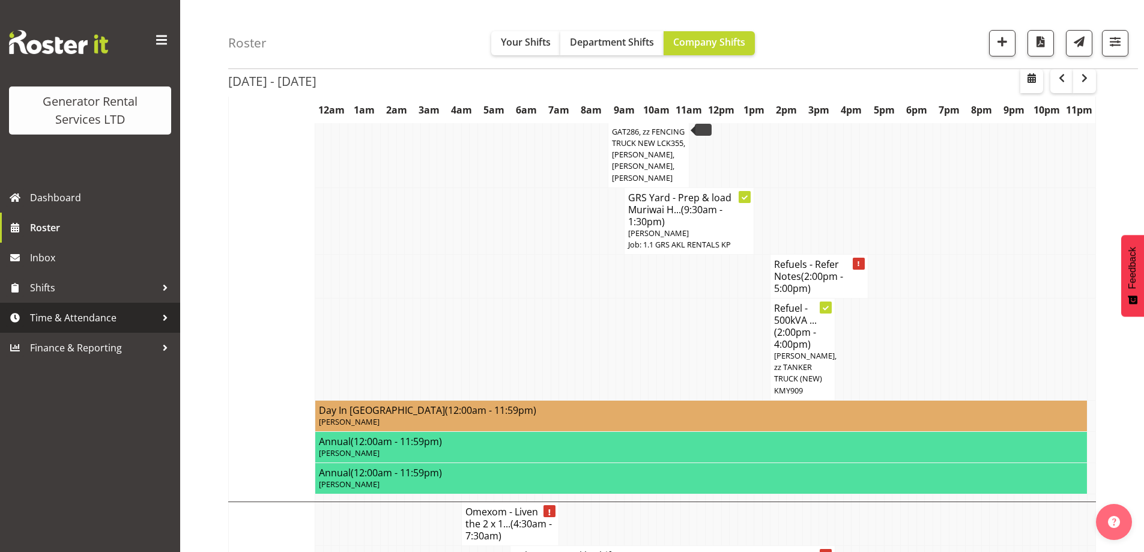
click at [116, 317] on span "Time & Attendance" at bounding box center [93, 318] width 126 height 18
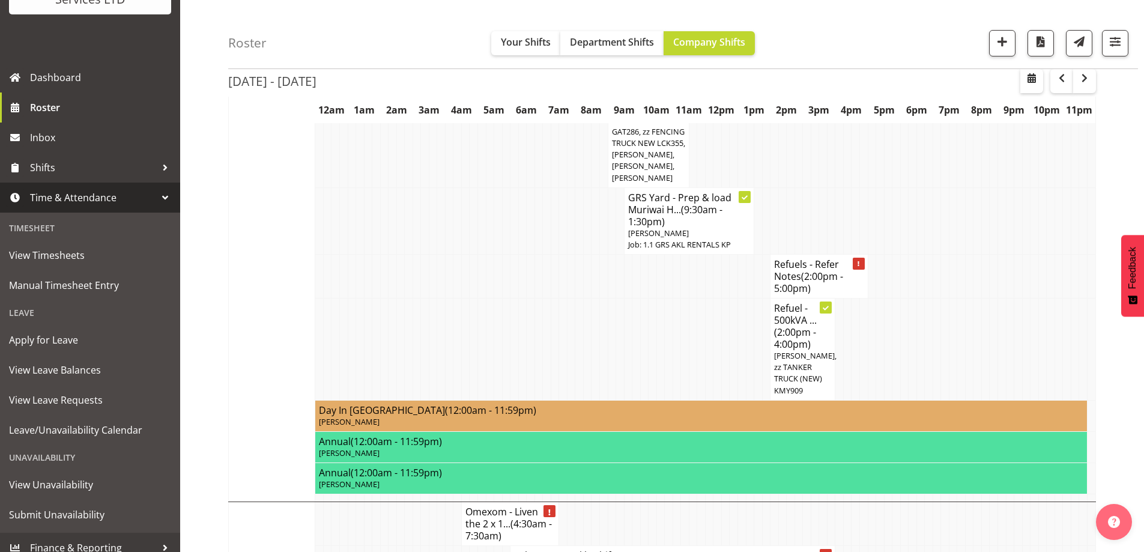
scroll to position [131, 0]
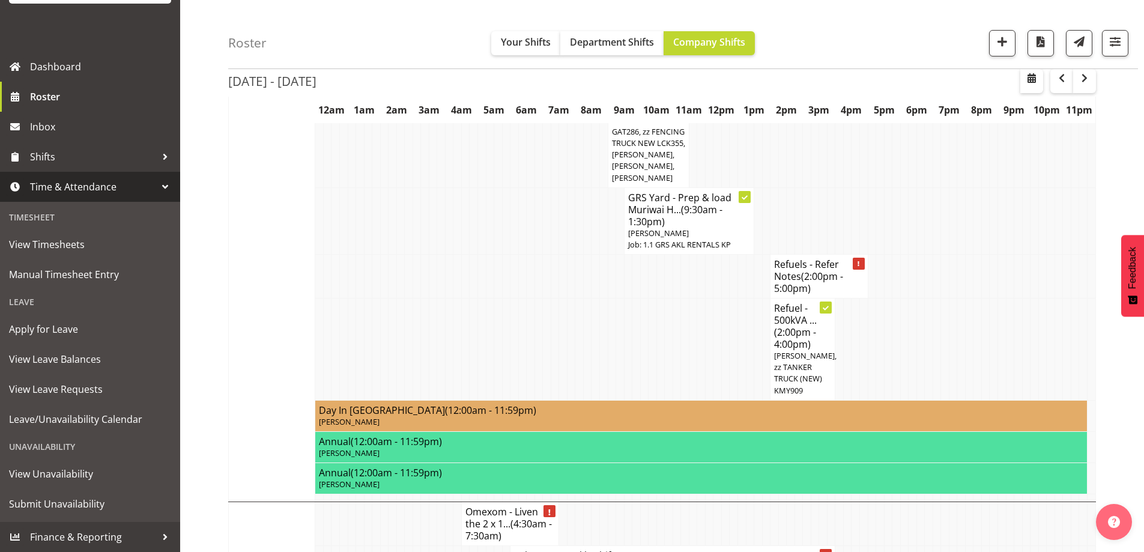
click at [333, 299] on td at bounding box center [336, 350] width 8 height 102
click at [520, 299] on td at bounding box center [522, 350] width 8 height 102
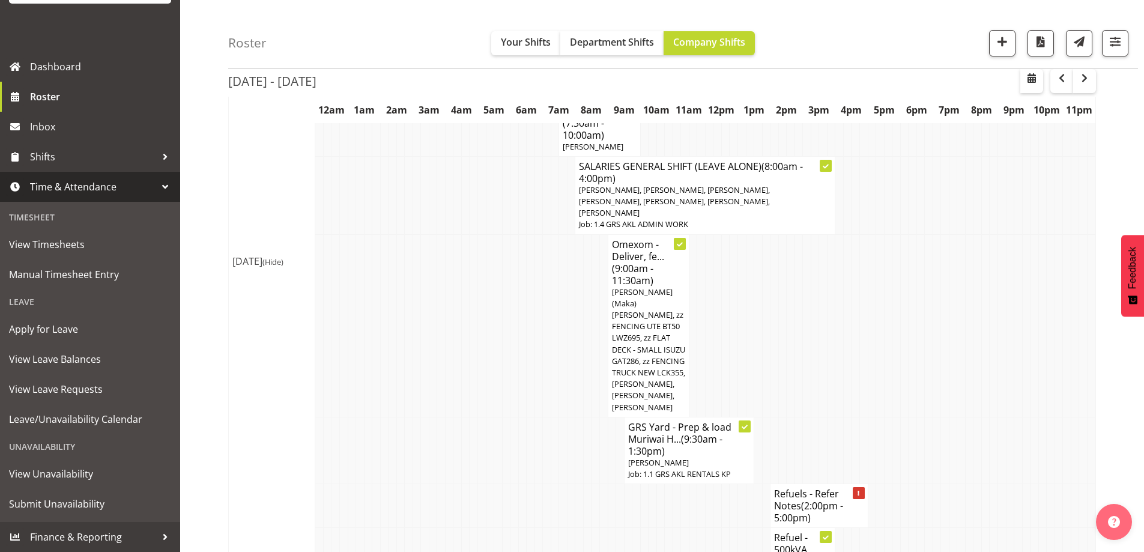
scroll to position [1562, 0]
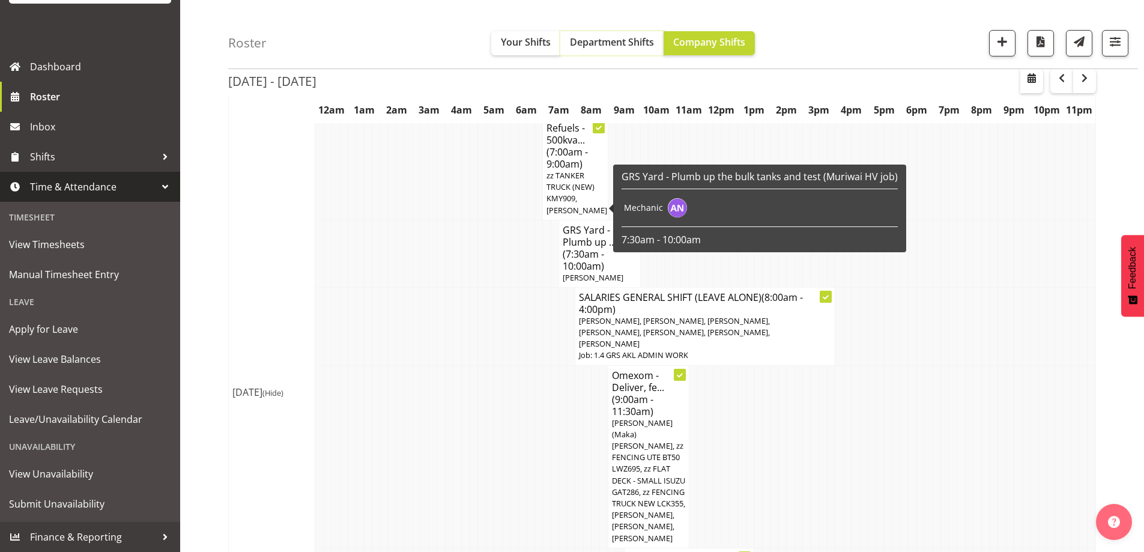
click at [628, 43] on span "Department Shifts" at bounding box center [612, 41] width 84 height 13
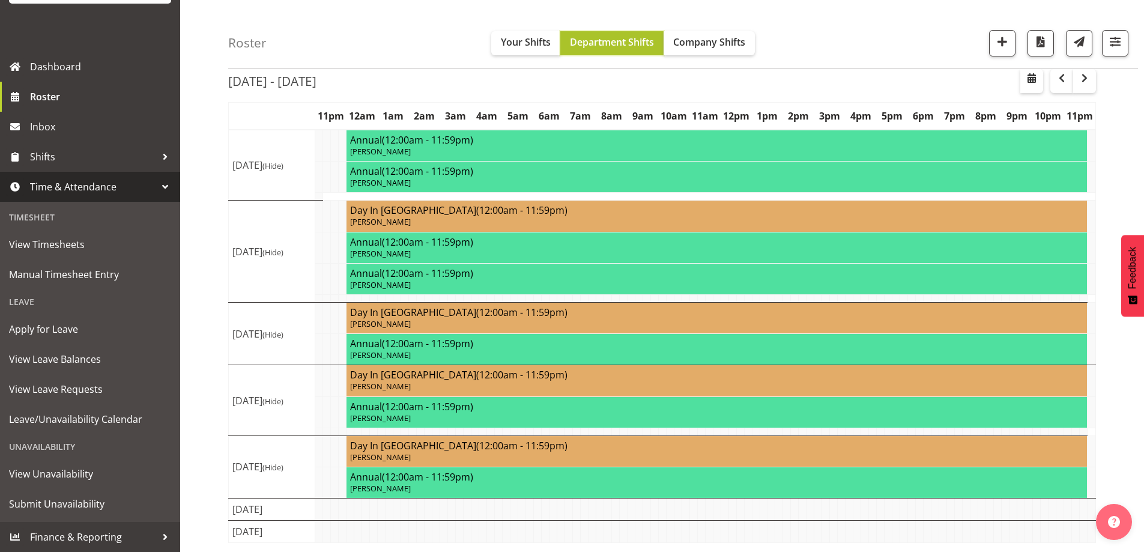
scroll to position [91, 0]
click at [526, 34] on button "Your Shifts" at bounding box center [525, 43] width 69 height 24
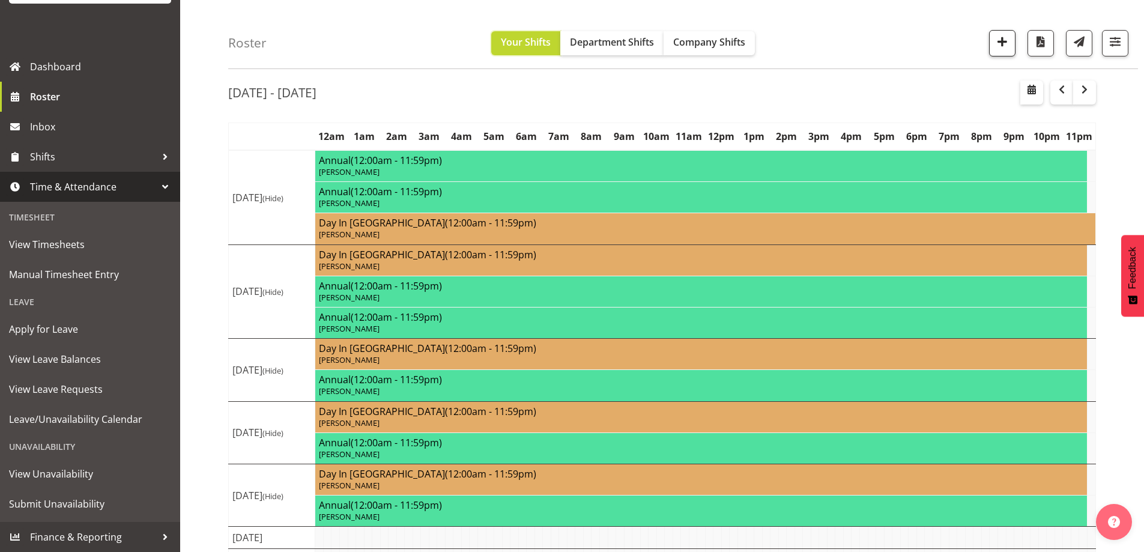
scroll to position [91, 0]
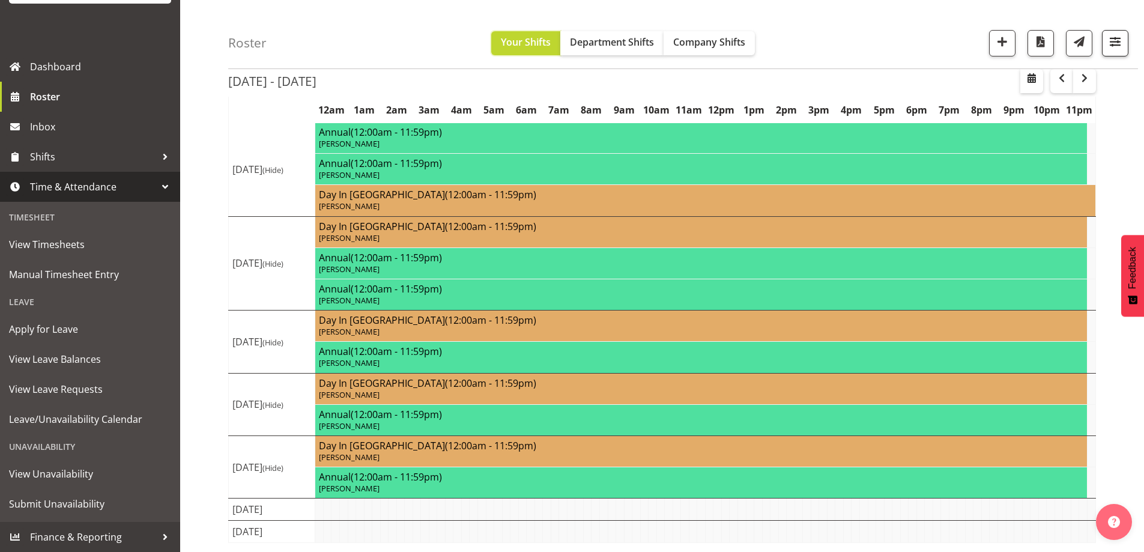
click at [1113, 38] on span "button" at bounding box center [1116, 42] width 16 height 16
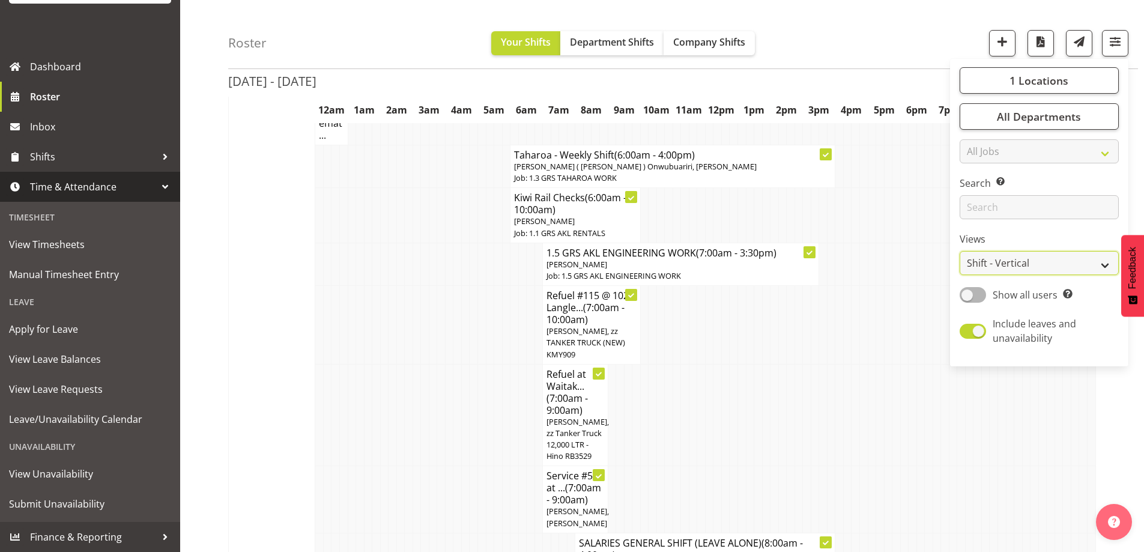
click at [1072, 270] on select "Staff Role Shift - Horizontal Shift - Vertical Staff - Location" at bounding box center [1039, 263] width 159 height 24
select select "staff"
click at [961, 251] on select "Staff Role Shift - Horizontal Shift - Vertical Staff - Location" at bounding box center [1039, 263] width 159 height 24
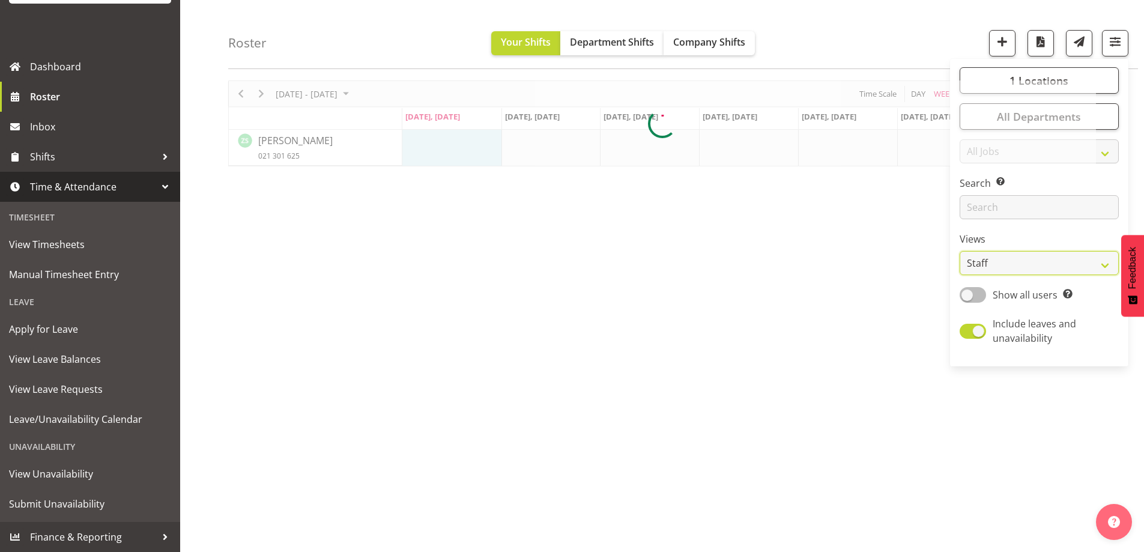
scroll to position [42, 0]
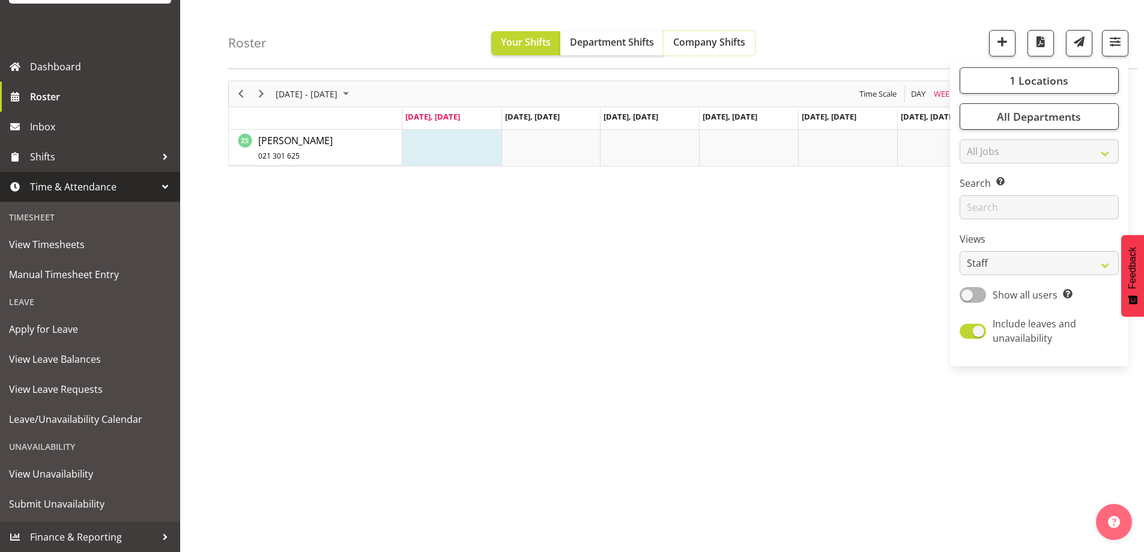
click at [725, 43] on span "Company Shifts" at bounding box center [709, 41] width 72 height 13
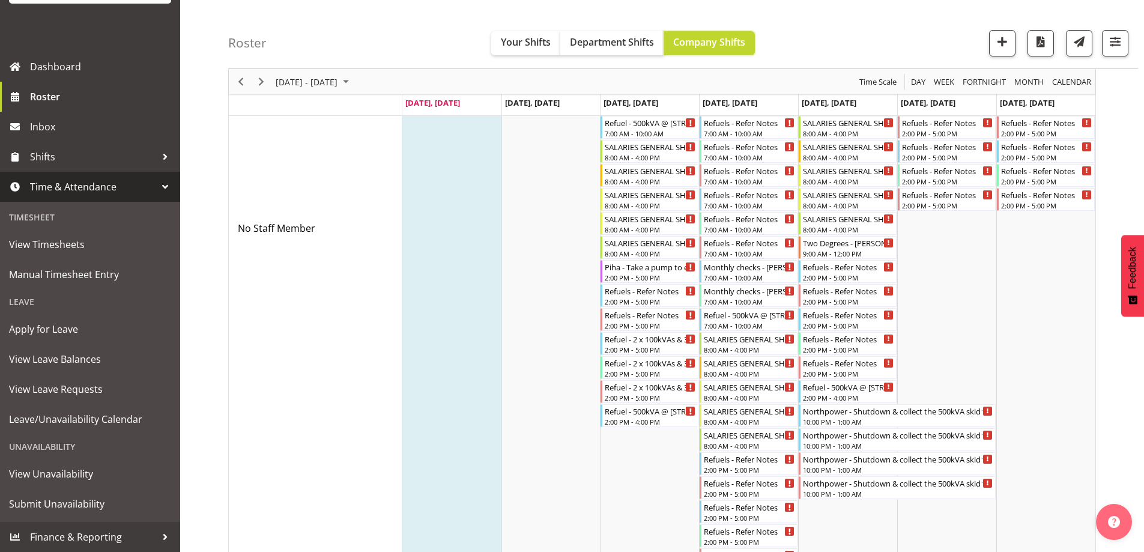
scroll to position [463, 0]
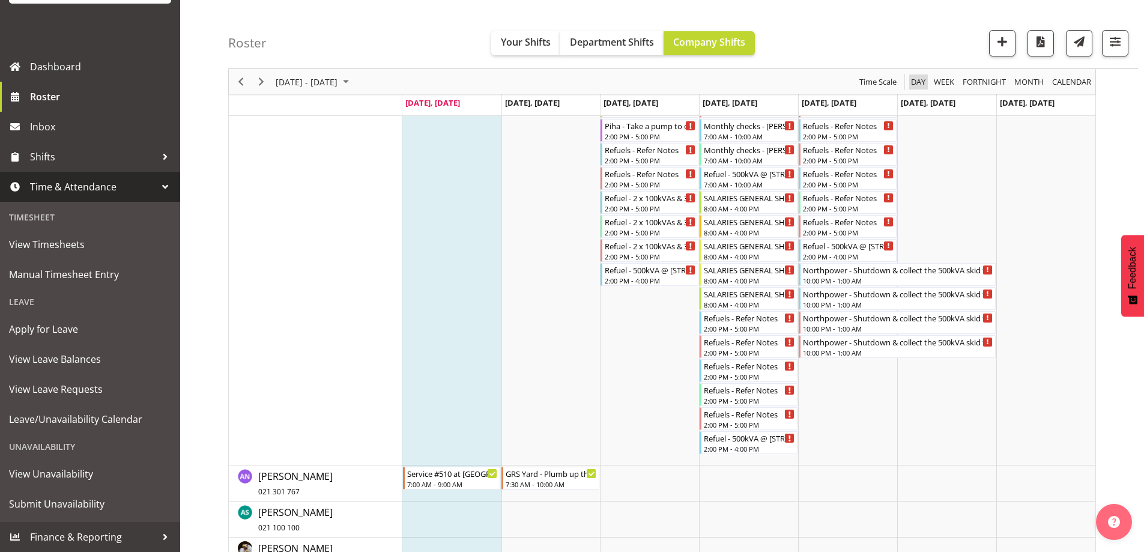
click at [914, 83] on span "Day" at bounding box center [918, 81] width 17 height 15
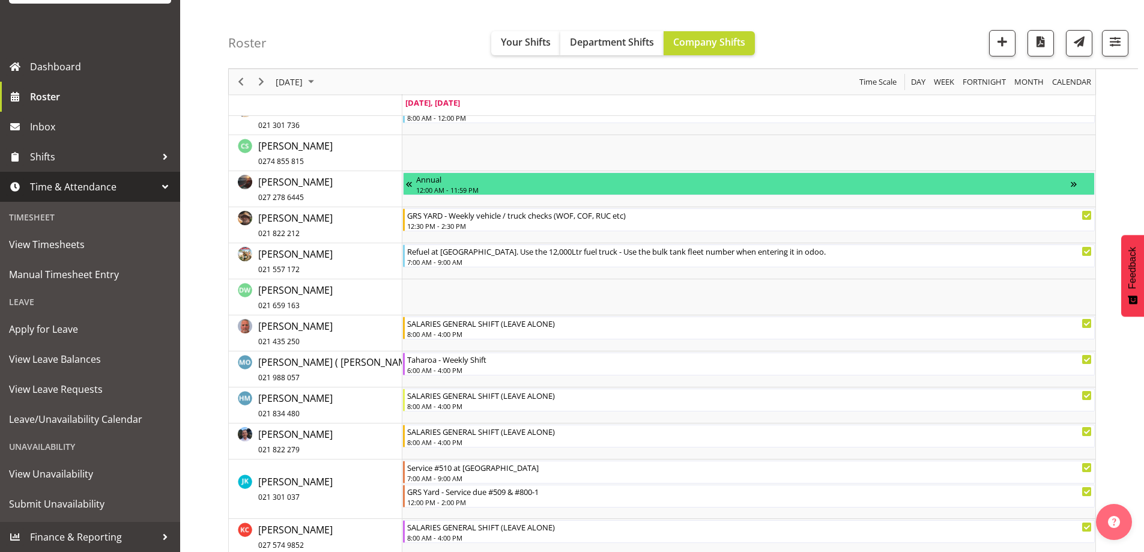
scroll to position [366, 0]
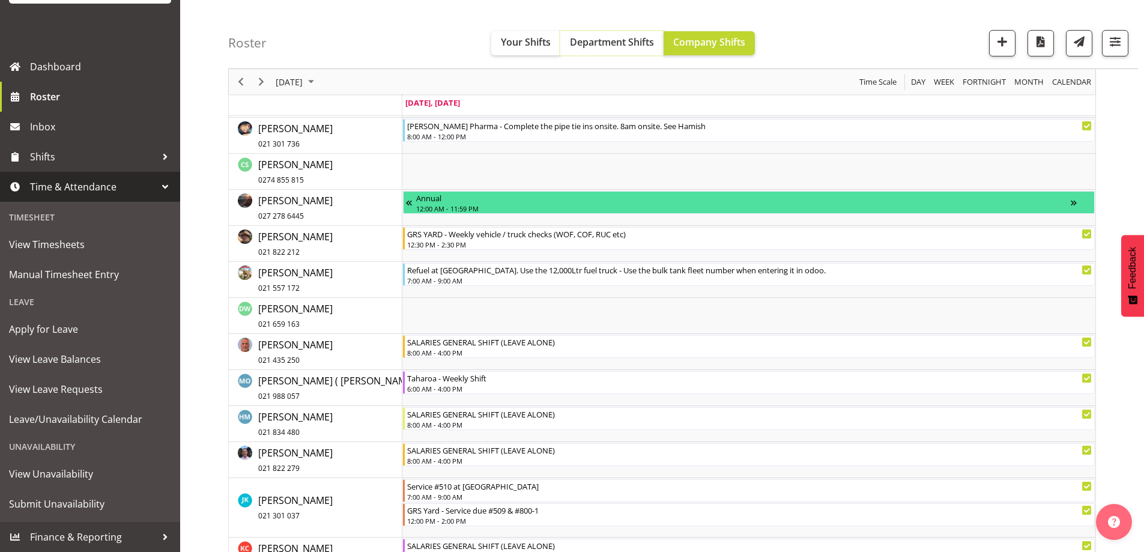
click at [621, 34] on button "Department Shifts" at bounding box center [611, 43] width 103 height 24
click at [711, 36] on span "Company Shifts" at bounding box center [709, 41] width 72 height 13
click at [1060, 85] on span "calendar" at bounding box center [1071, 81] width 41 height 15
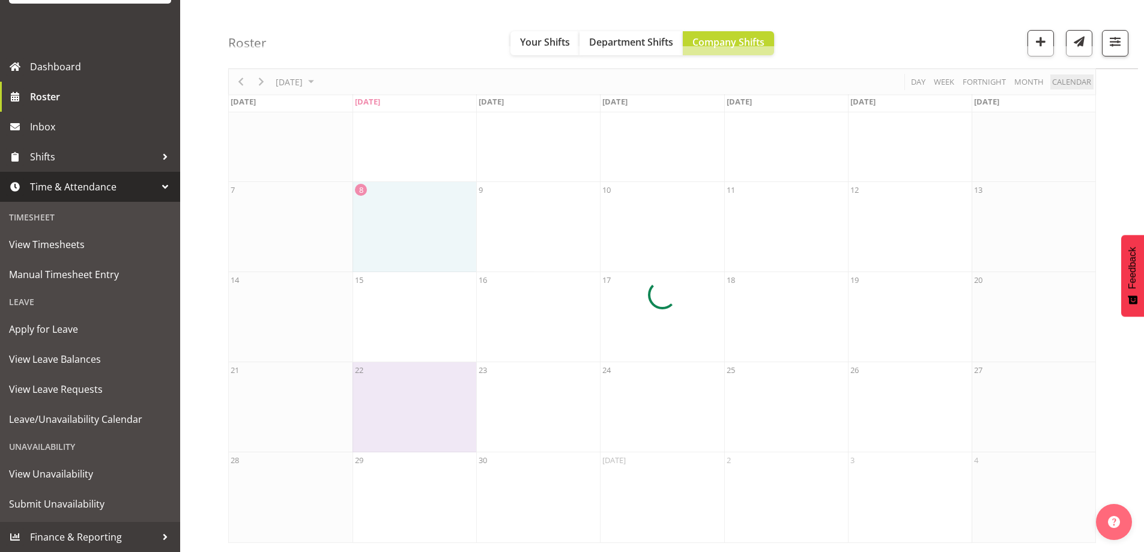
scroll to position [76, 0]
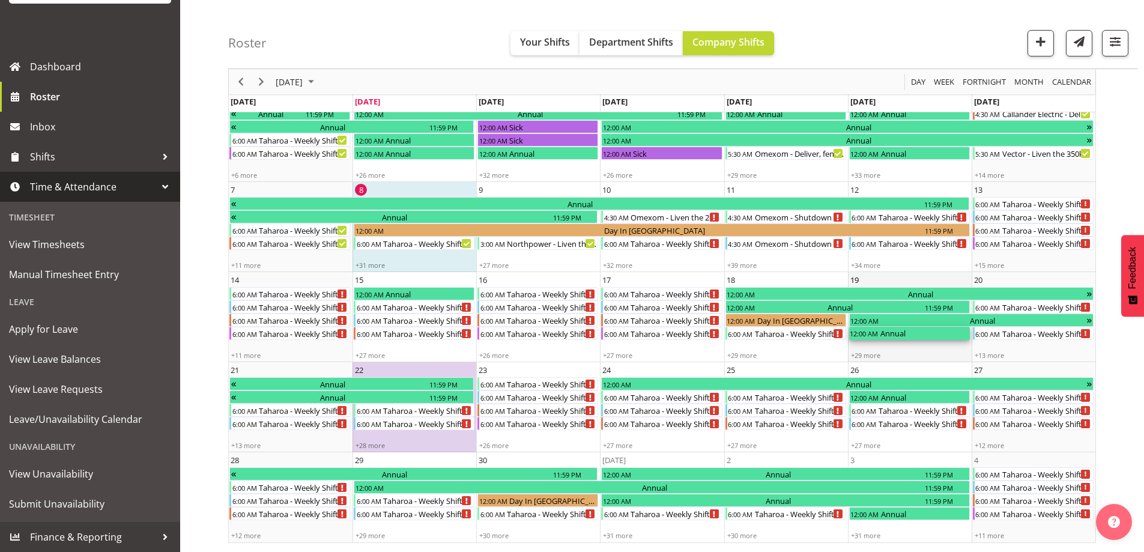
click at [892, 329] on div "Annual" at bounding box center [924, 333] width 91 height 13
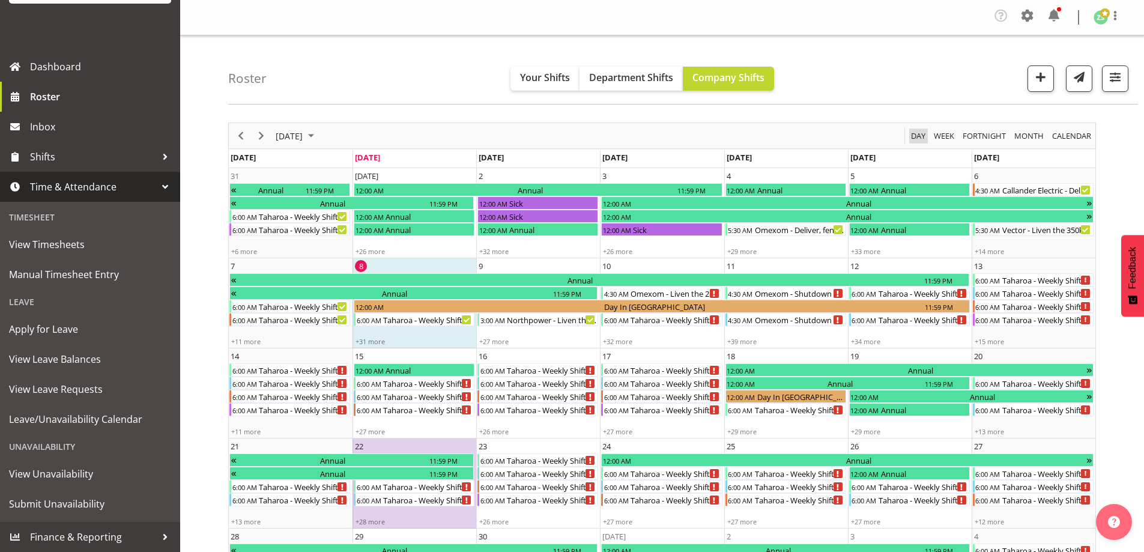
click at [917, 132] on span "Day" at bounding box center [918, 136] width 17 height 15
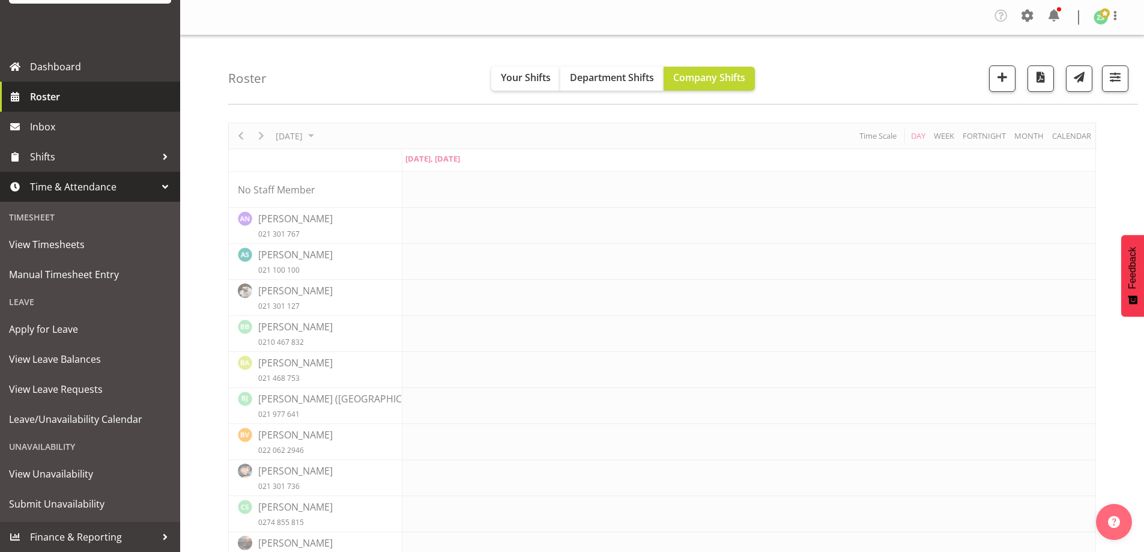
drag, startPoint x: 92, startPoint y: 90, endPoint x: 102, endPoint y: 83, distance: 11.7
click at [92, 89] on span "Roster" at bounding box center [102, 97] width 144 height 18
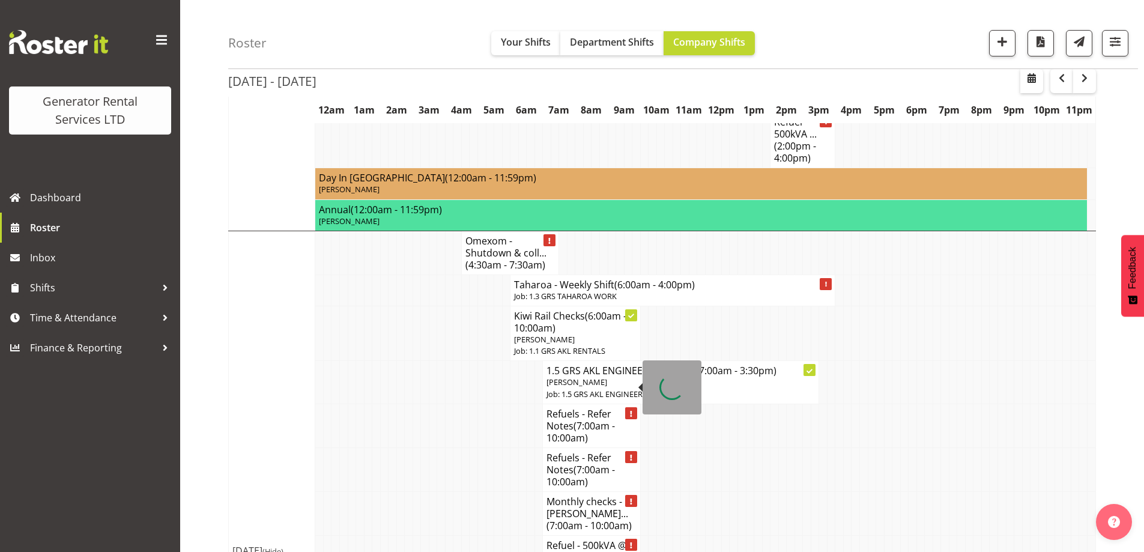
scroll to position [2883, 0]
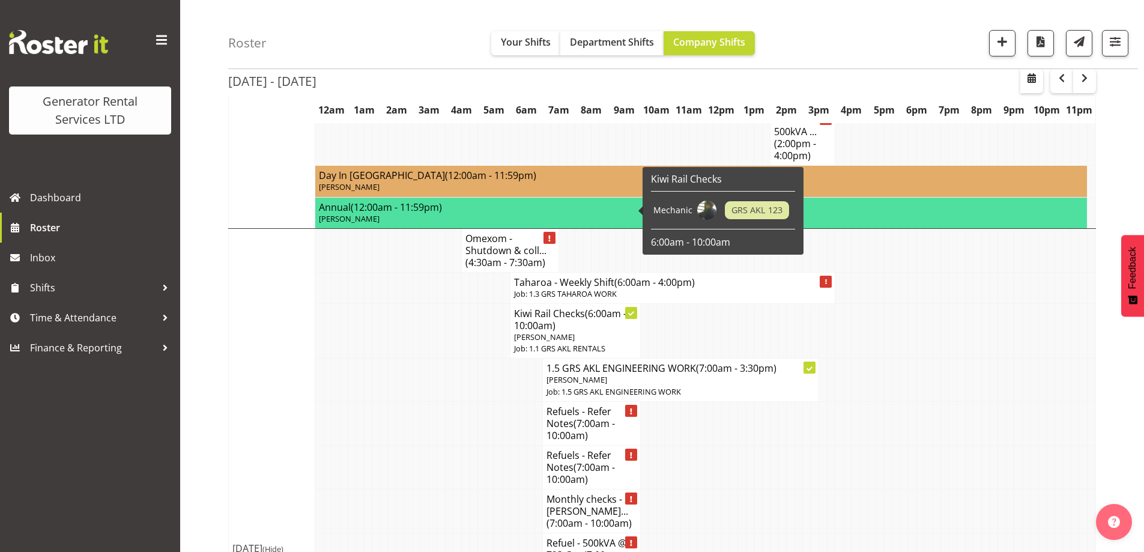
click at [467, 489] on td at bounding box center [465, 511] width 8 height 44
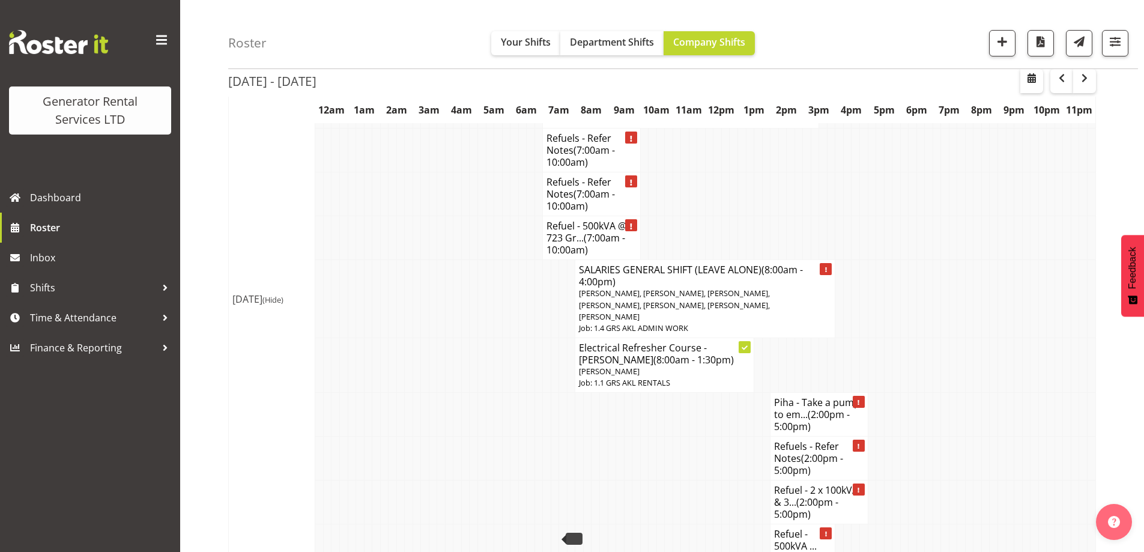
scroll to position [2463, 0]
